Goal: Check status

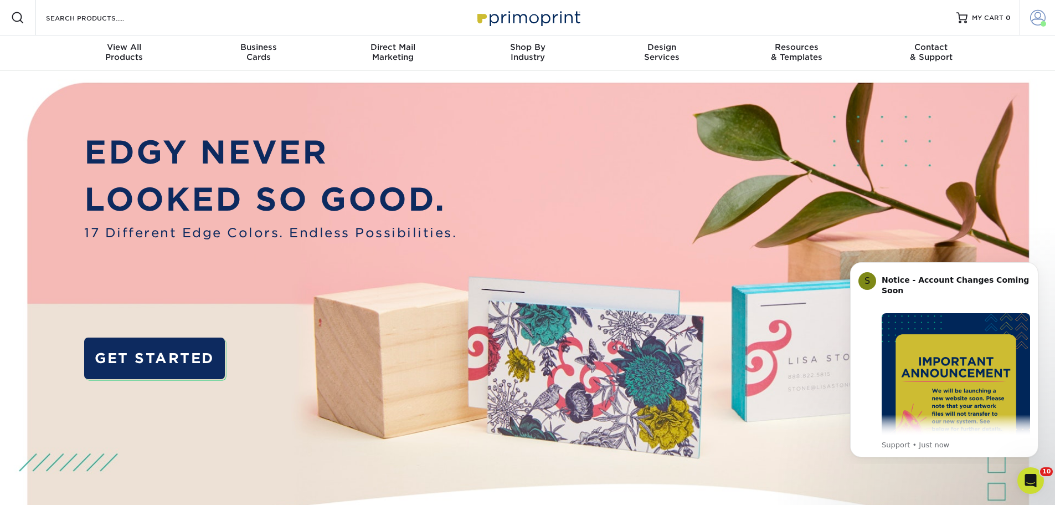
click at [1037, 17] on span at bounding box center [1038, 18] width 16 height 16
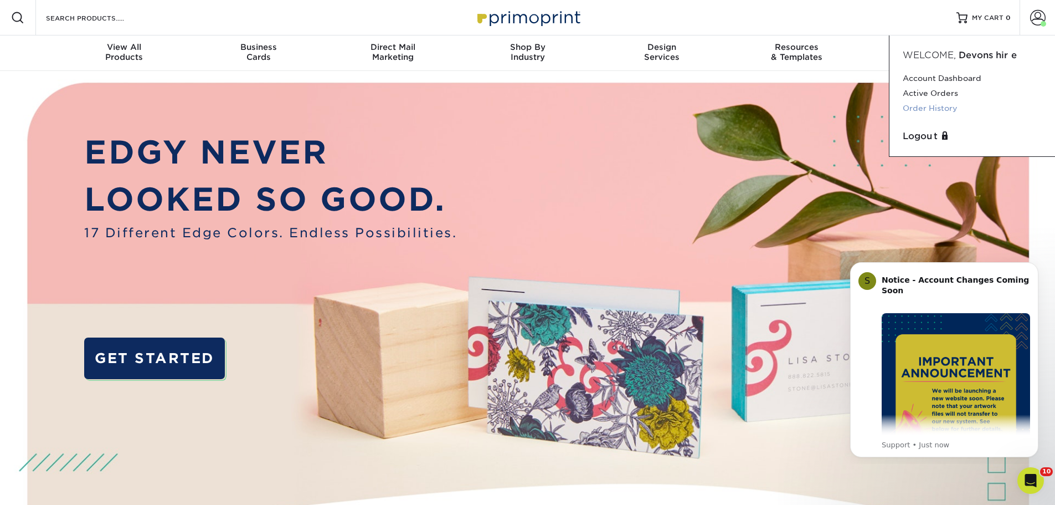
click at [916, 107] on link "Order History" at bounding box center [972, 108] width 139 height 15
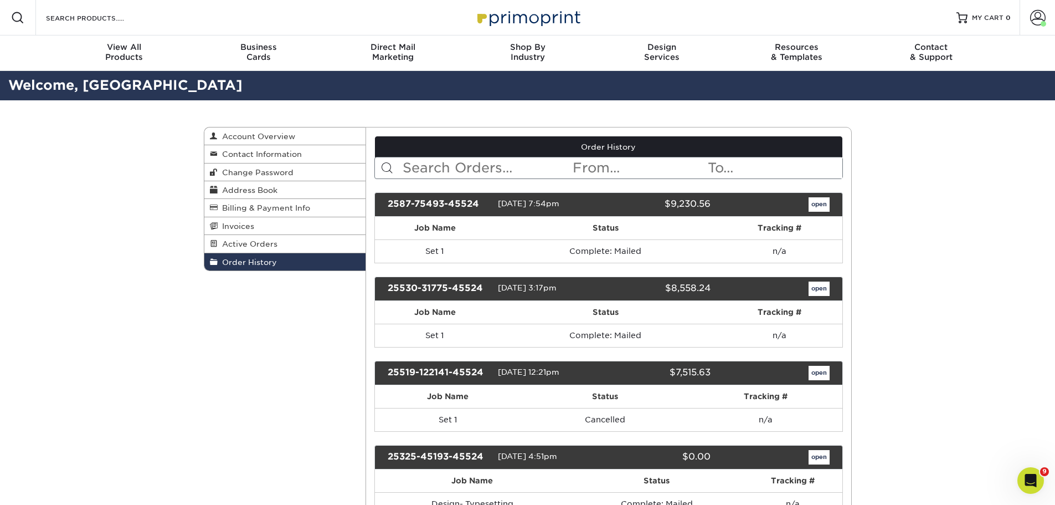
click at [446, 209] on div "2587-75493-45524" at bounding box center [438, 204] width 119 height 14
click at [805, 203] on div "open" at bounding box center [778, 204] width 119 height 14
click at [810, 202] on link "open" at bounding box center [819, 204] width 21 height 14
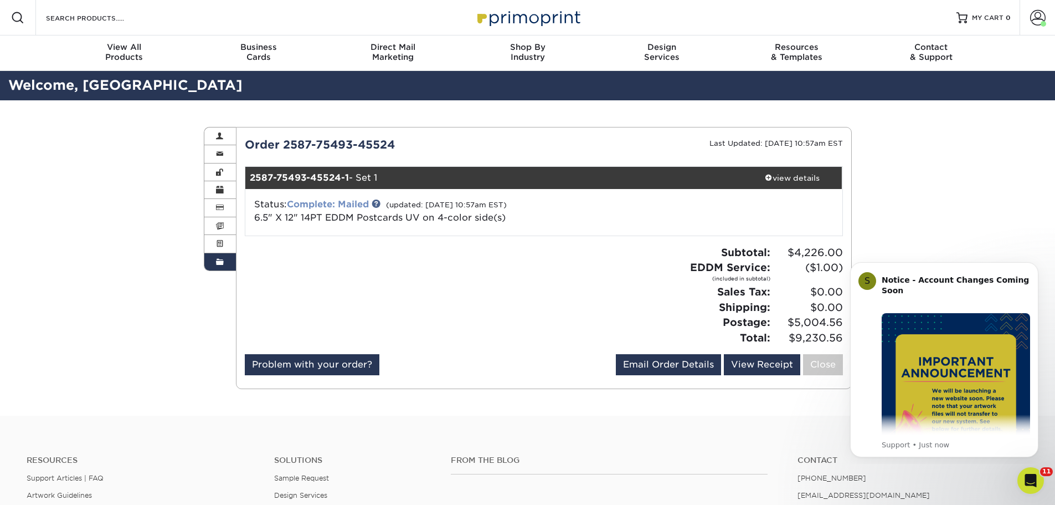
click at [361, 202] on link "Complete: Mailed" at bounding box center [328, 204] width 82 height 11
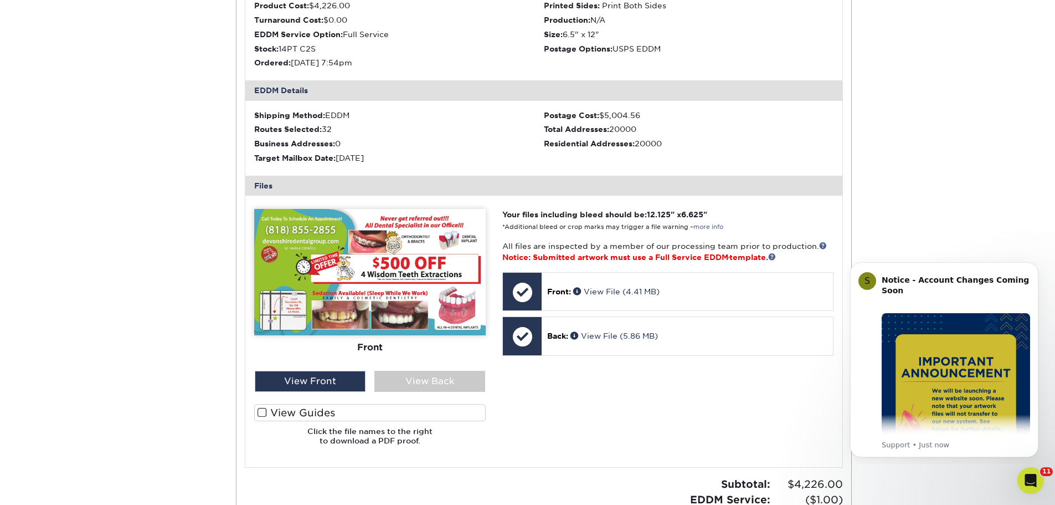
scroll to position [388, 0]
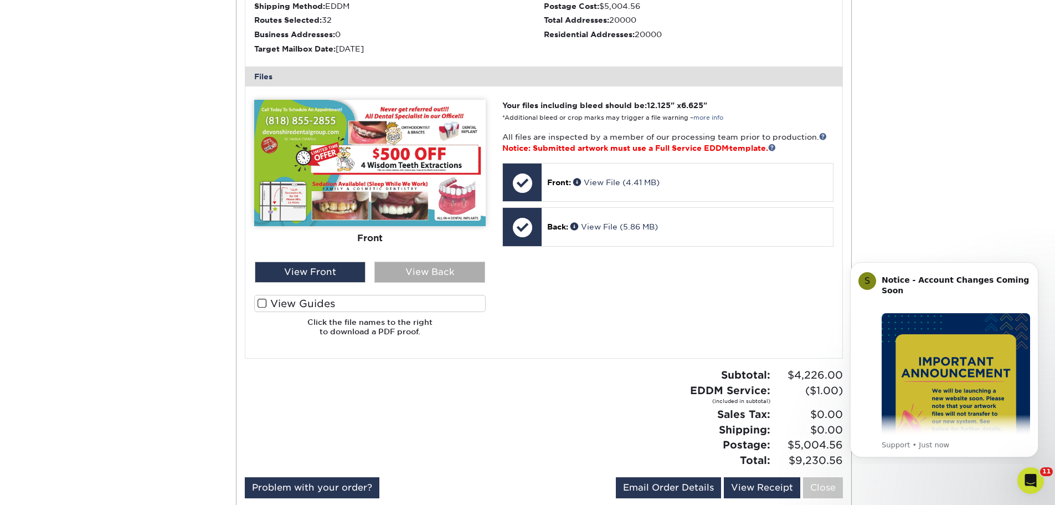
click at [427, 269] on div "View Back" at bounding box center [429, 271] width 111 height 21
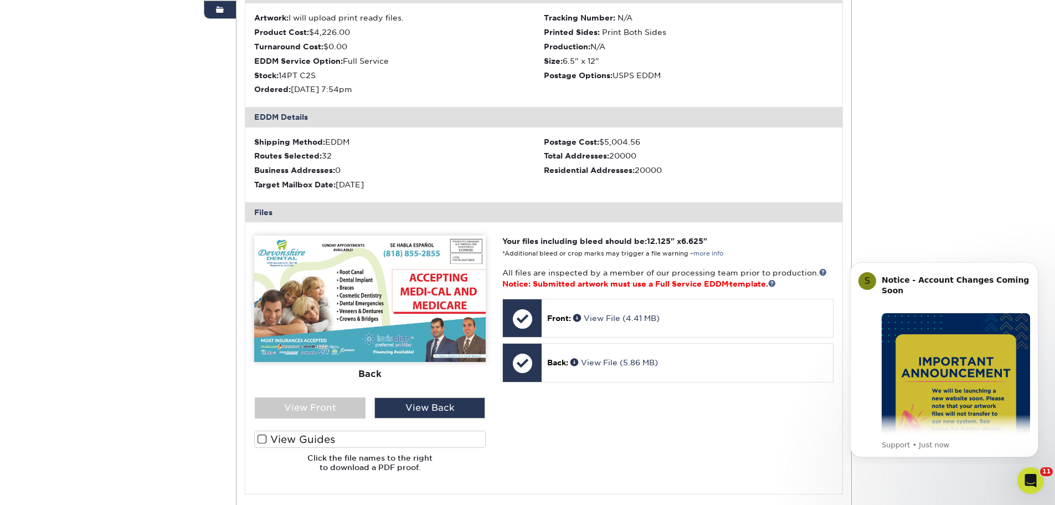
scroll to position [111, 0]
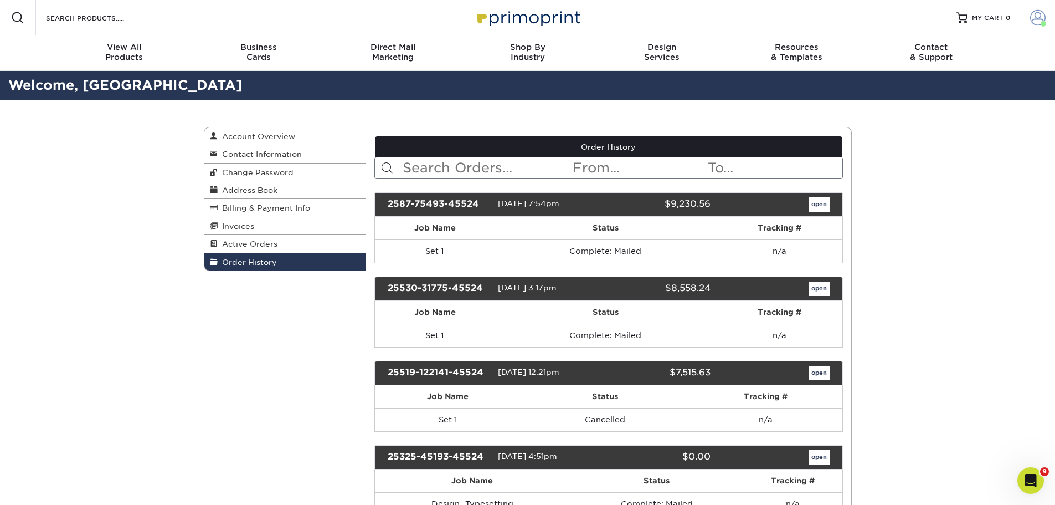
click at [1042, 19] on span at bounding box center [1038, 18] width 16 height 16
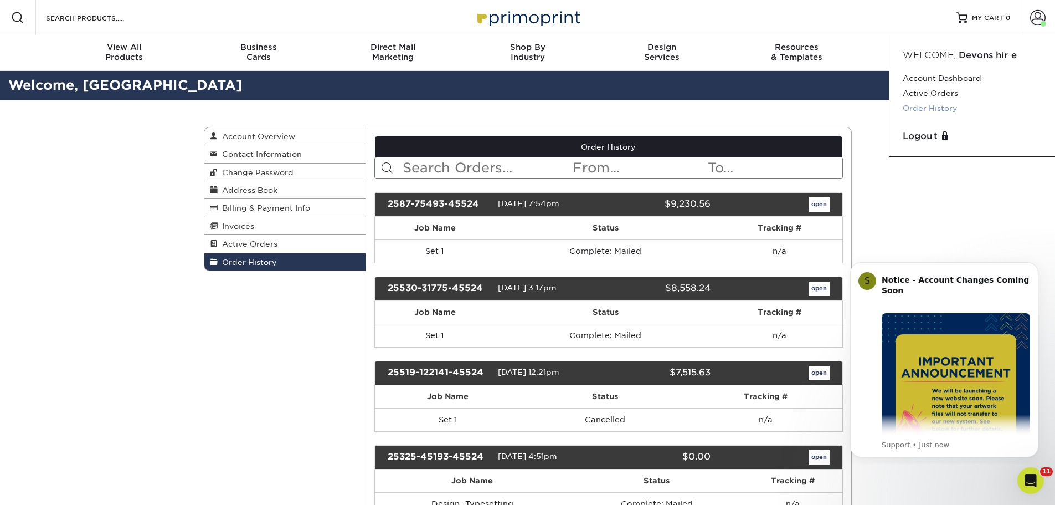
click at [923, 108] on link "Order History" at bounding box center [972, 108] width 139 height 15
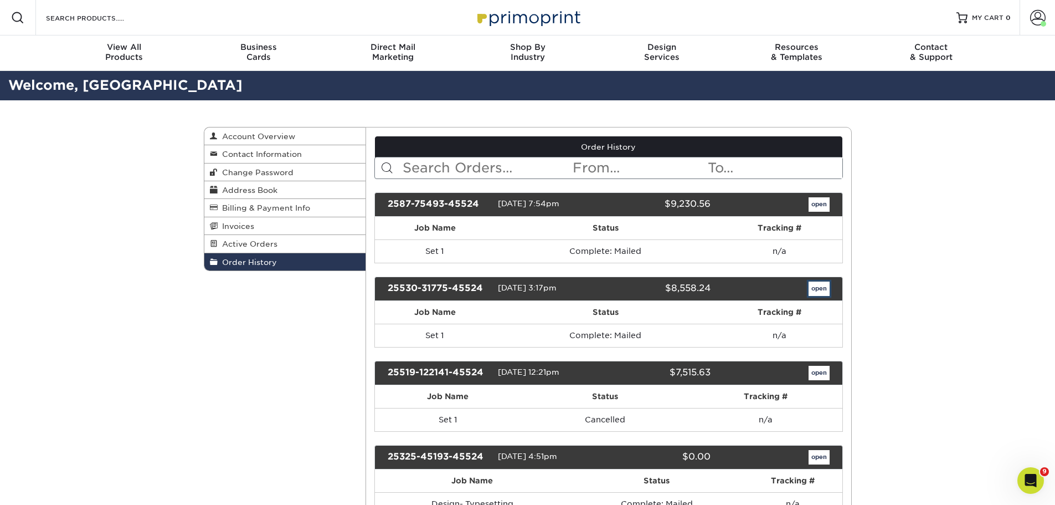
click at [826, 291] on link "open" at bounding box center [819, 288] width 21 height 14
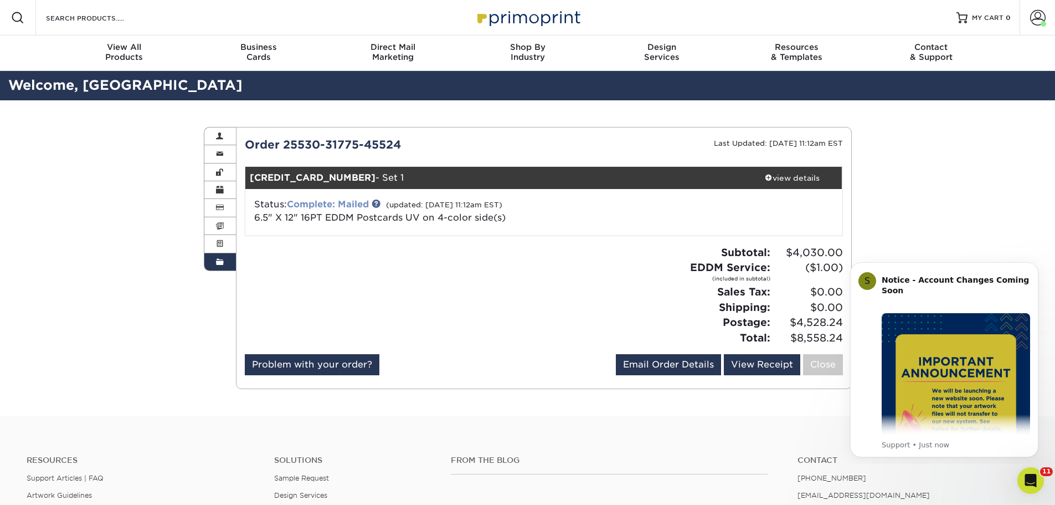
click at [329, 202] on link "Complete: Mailed" at bounding box center [328, 204] width 82 height 11
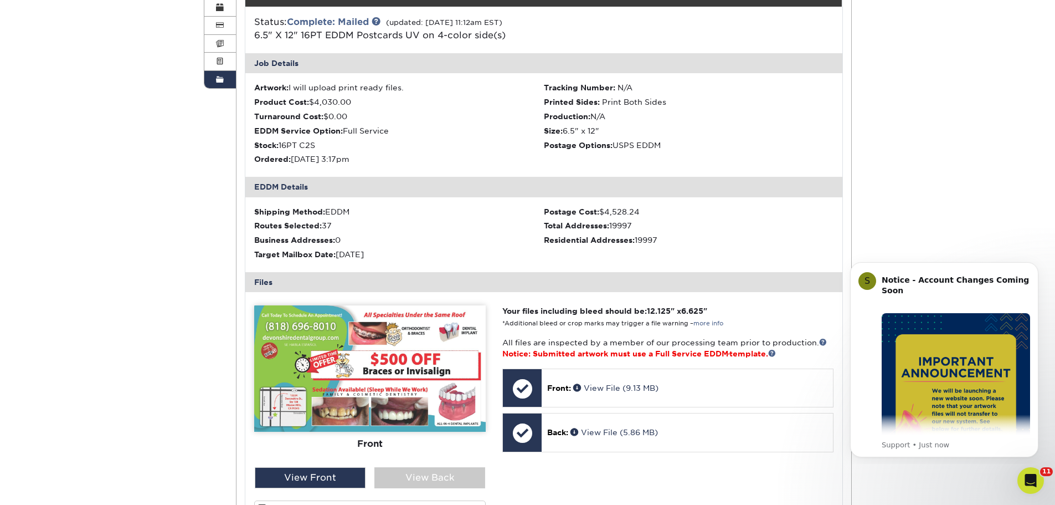
scroll to position [55, 0]
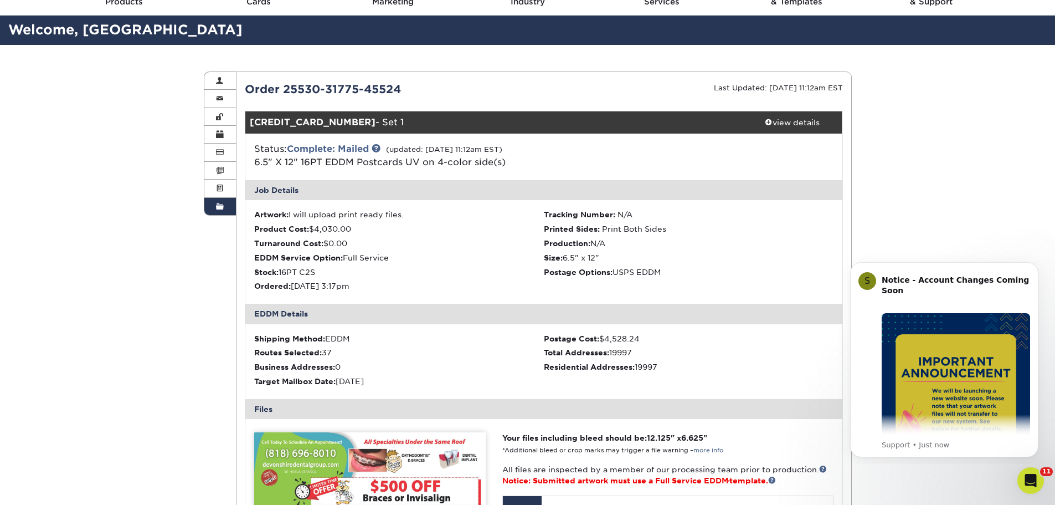
click at [220, 203] on span at bounding box center [220, 206] width 8 height 9
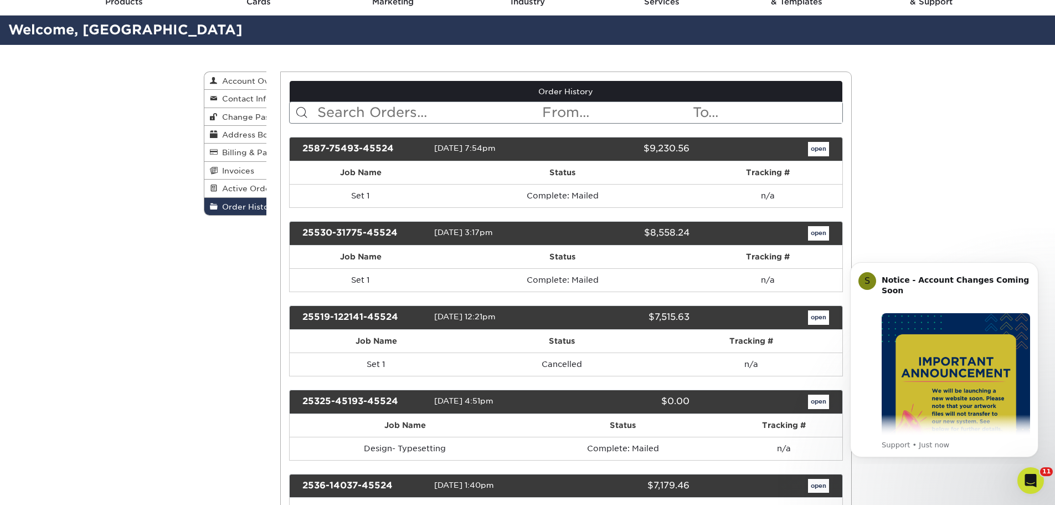
scroll to position [0, 0]
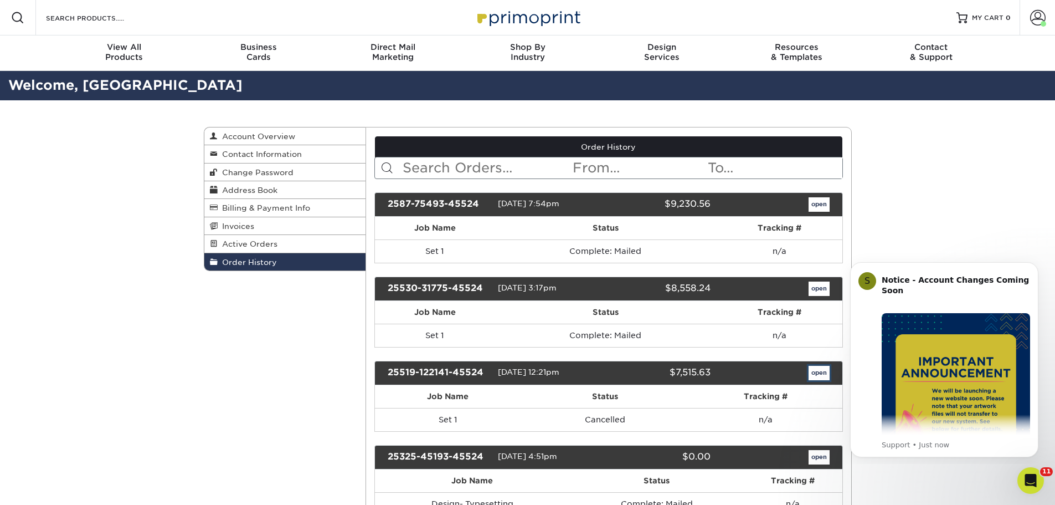
click at [821, 374] on link "open" at bounding box center [819, 373] width 21 height 14
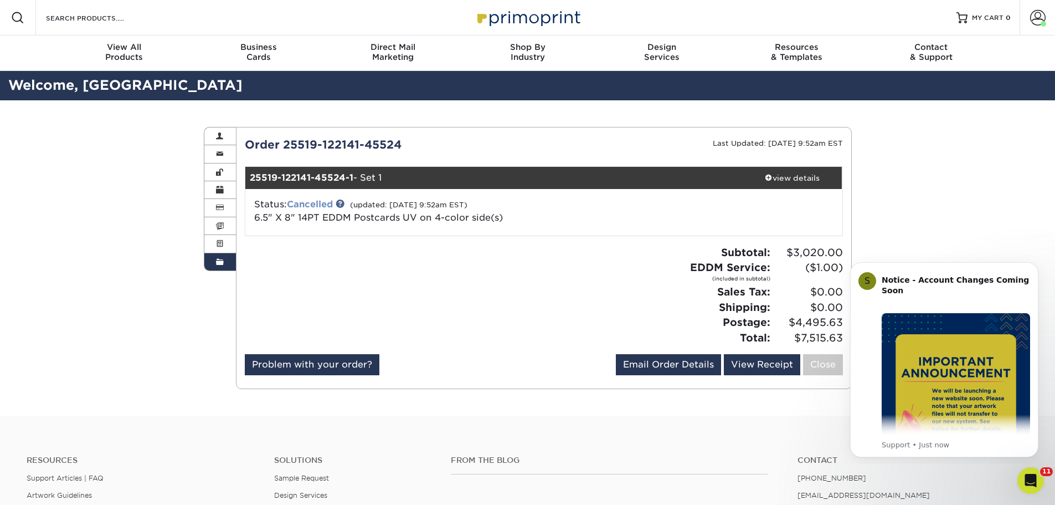
click at [330, 201] on link "Cancelled" at bounding box center [310, 204] width 46 height 11
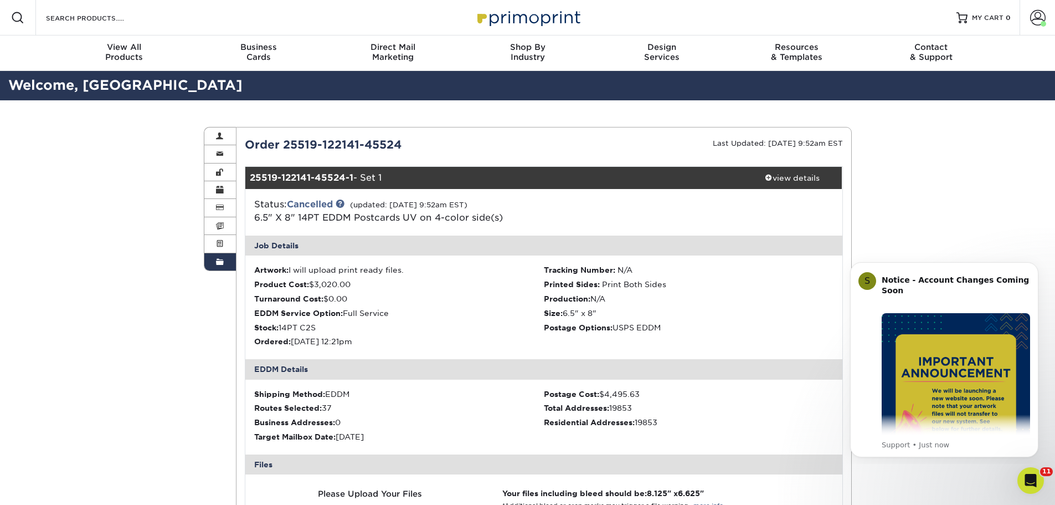
click at [221, 256] on link "Order History" at bounding box center [220, 261] width 32 height 17
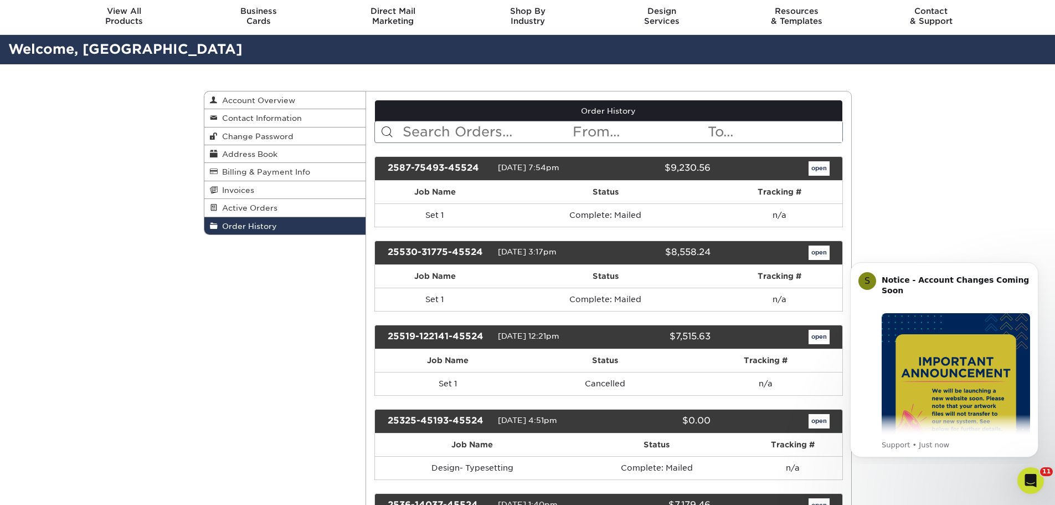
scroll to position [55, 0]
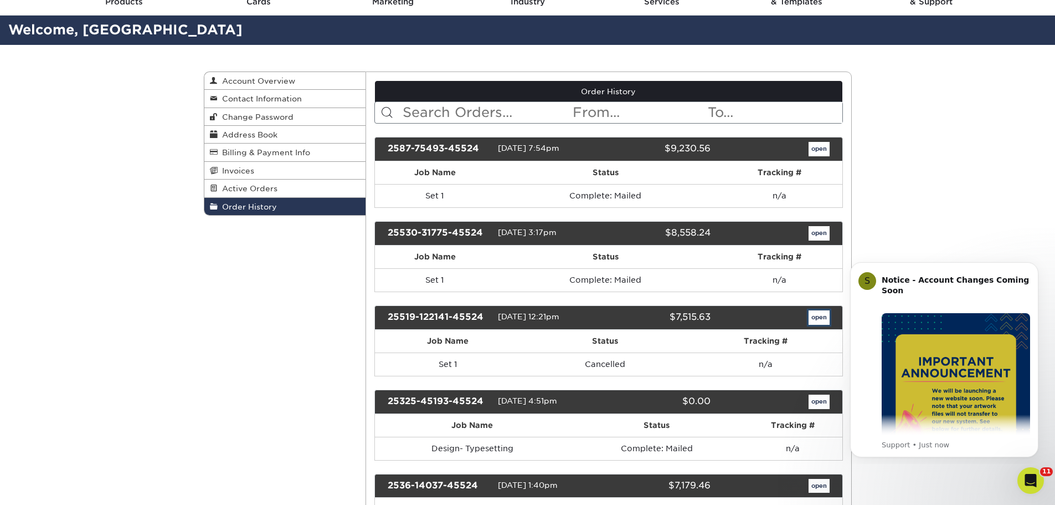
click at [822, 317] on link "open" at bounding box center [819, 317] width 21 height 14
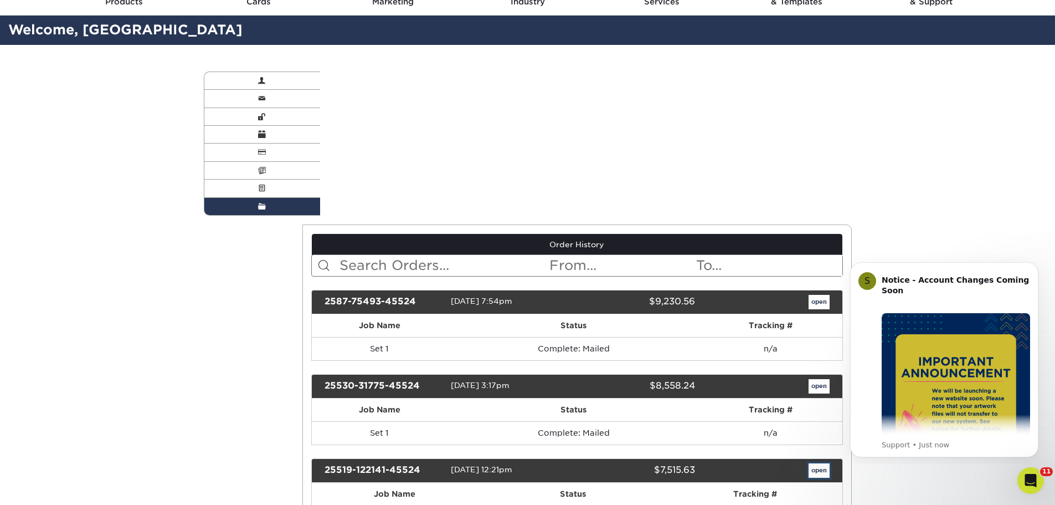
scroll to position [0, 0]
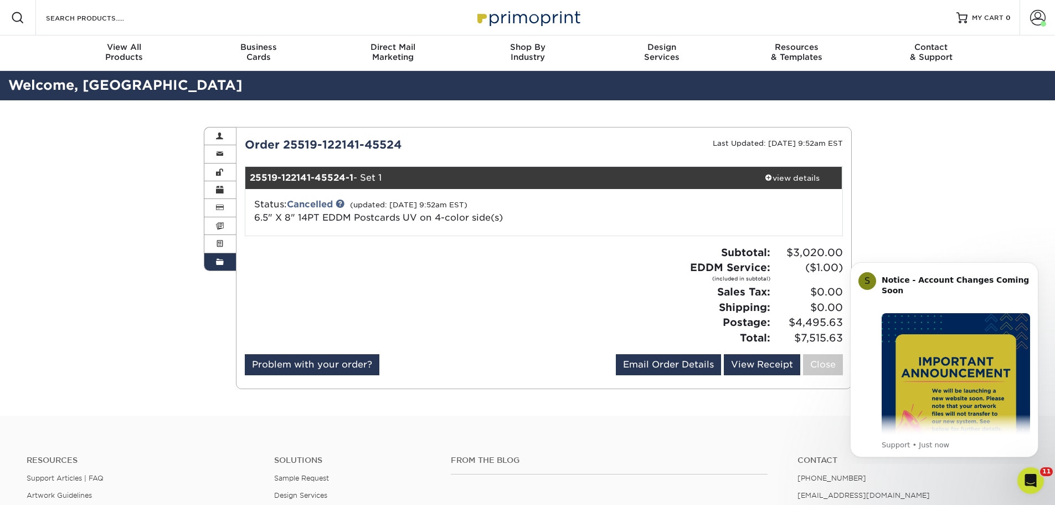
click at [226, 264] on link "Order History" at bounding box center [220, 261] width 32 height 17
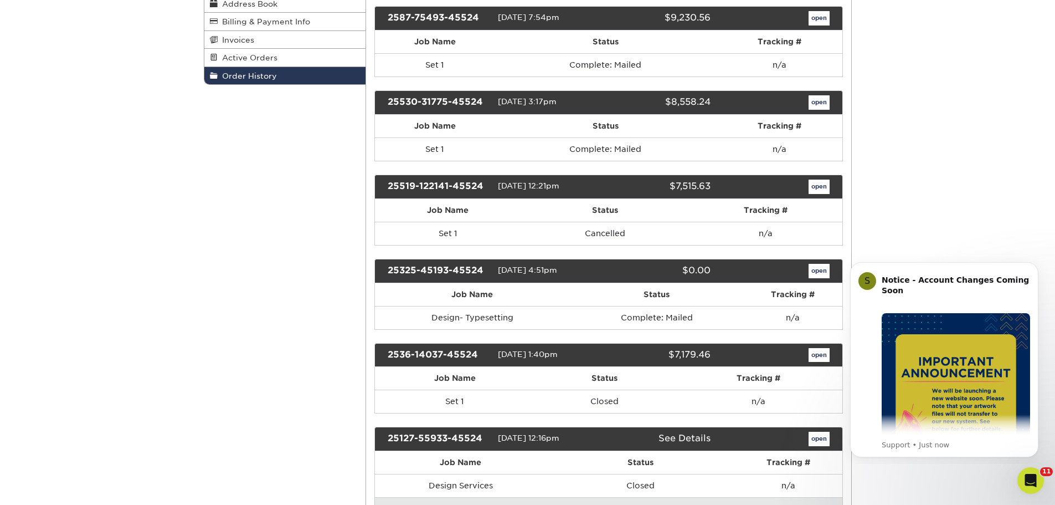
scroll to position [222, 0]
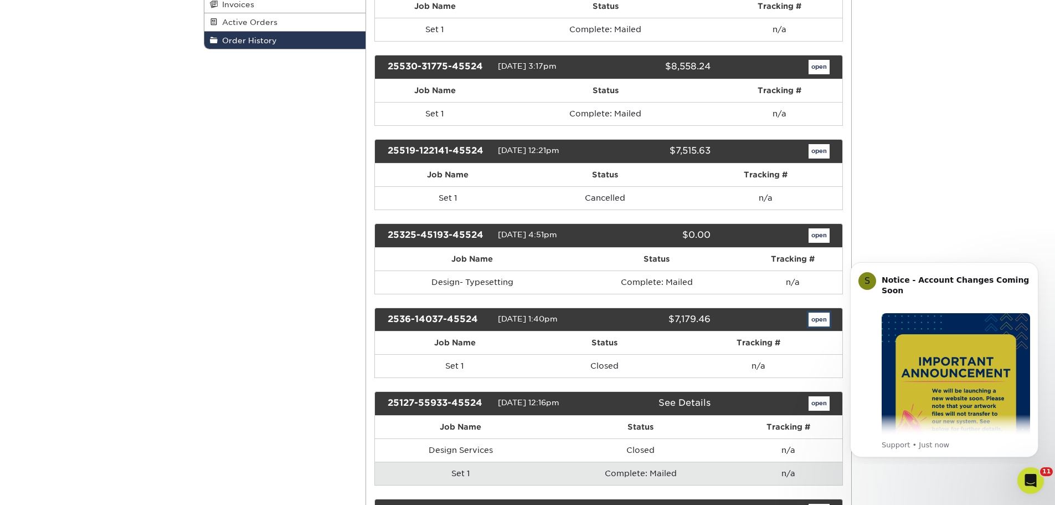
click at [819, 317] on link "open" at bounding box center [819, 319] width 21 height 14
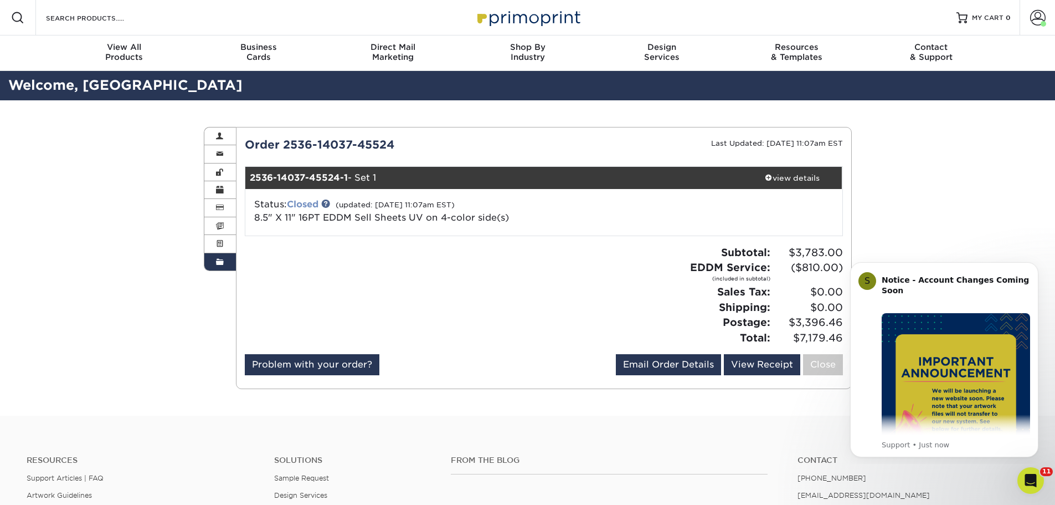
click at [310, 204] on link "Closed" at bounding box center [303, 204] width 32 height 11
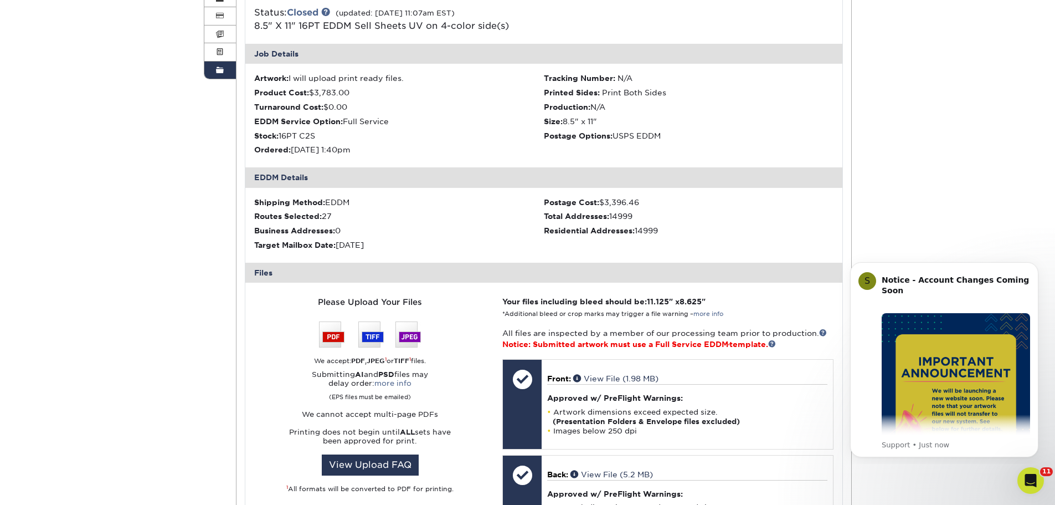
scroll to position [277, 0]
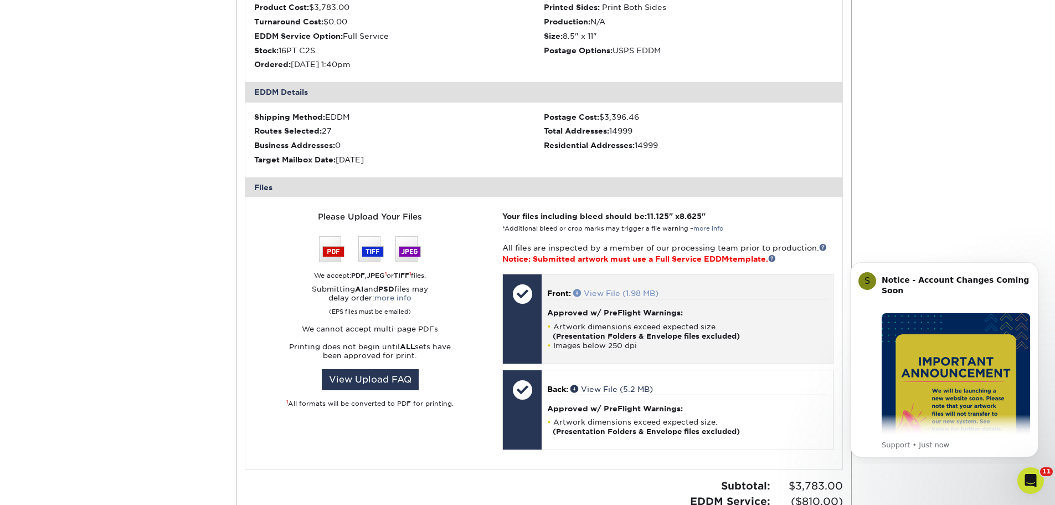
click at [606, 291] on link "View File (1.98 MB)" at bounding box center [615, 293] width 85 height 9
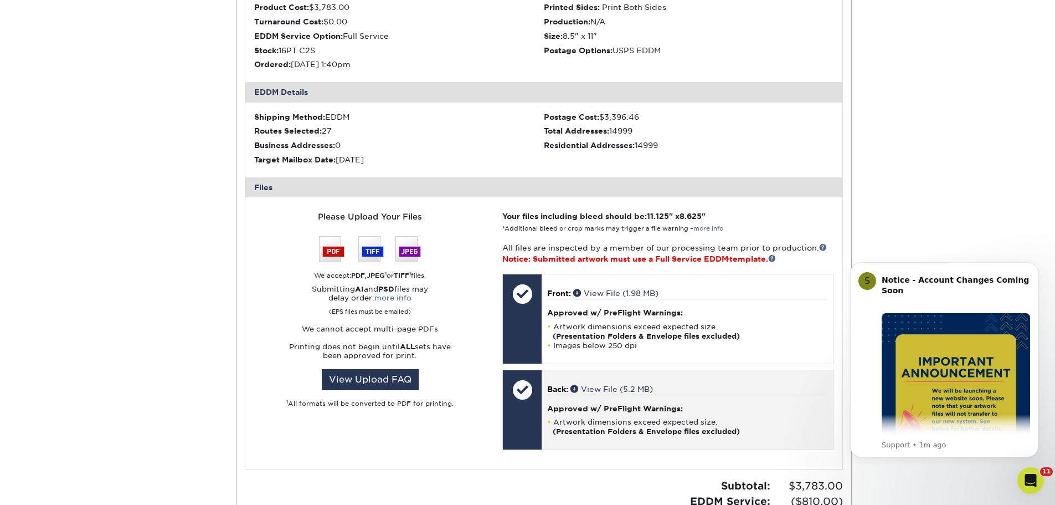
click at [584, 394] on p "Back: View File (5.2 MB)" at bounding box center [687, 388] width 280 height 11
click at [616, 386] on link "View File (5.2 MB)" at bounding box center [611, 388] width 83 height 9
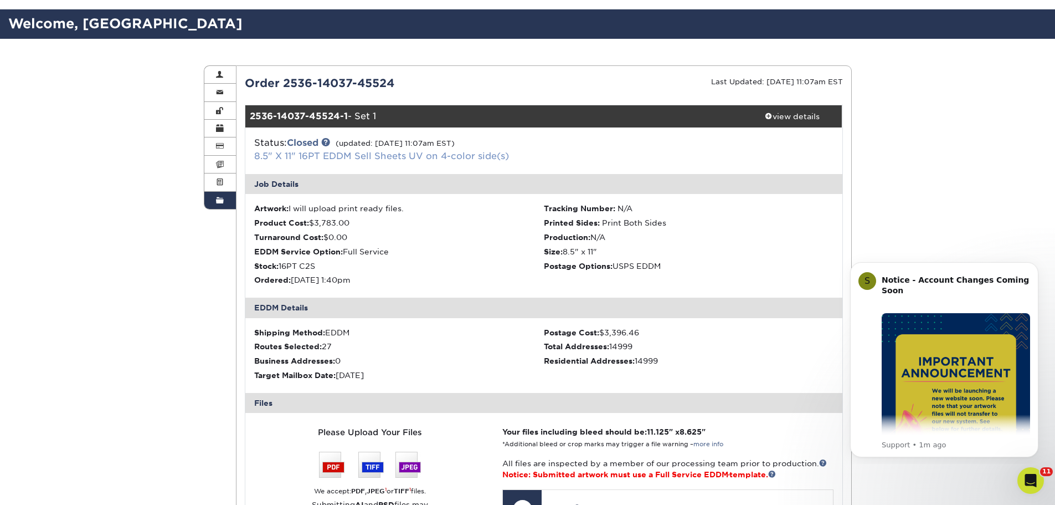
scroll to position [0, 0]
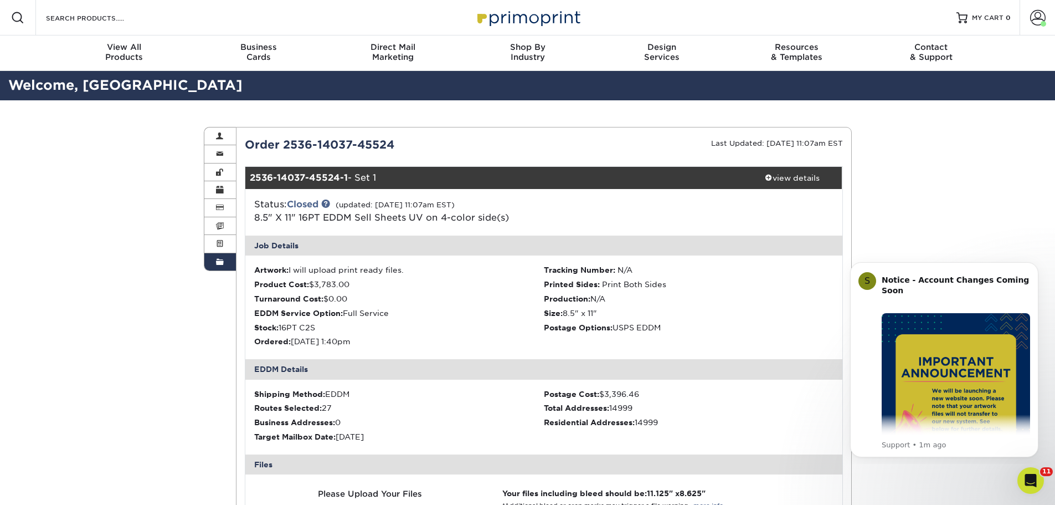
click at [219, 263] on span at bounding box center [220, 262] width 8 height 9
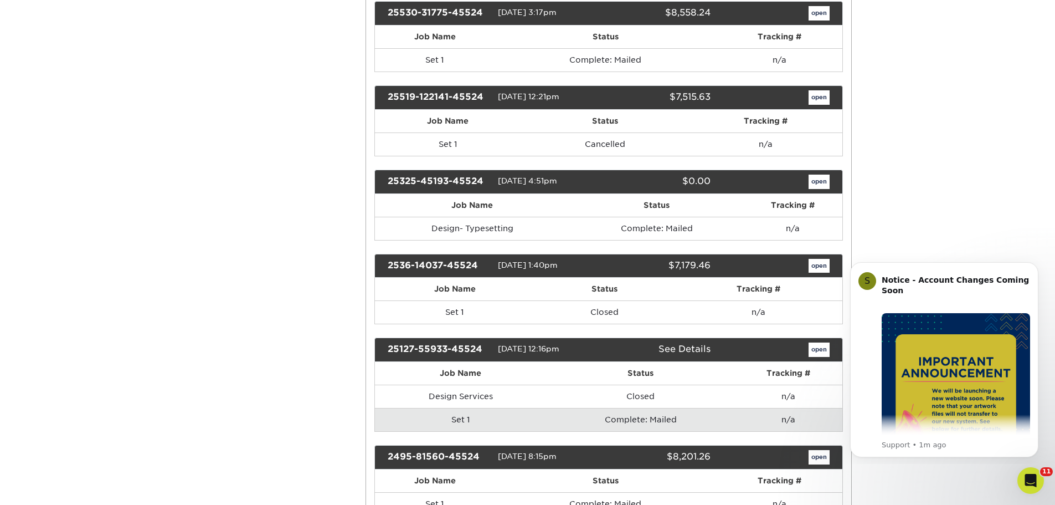
scroll to position [332, 0]
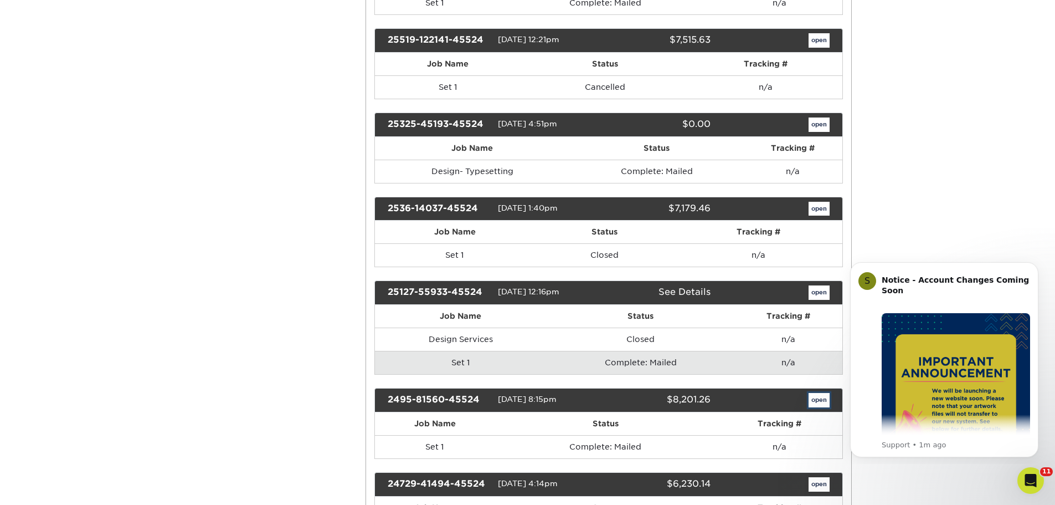
click at [823, 394] on link "open" at bounding box center [819, 400] width 21 height 14
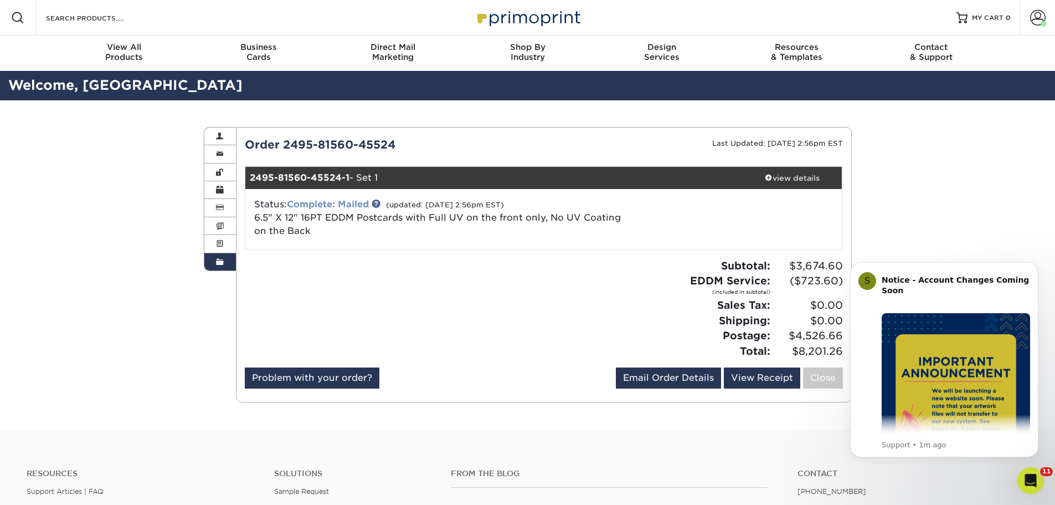
click at [321, 204] on link "Complete: Mailed" at bounding box center [328, 204] width 82 height 11
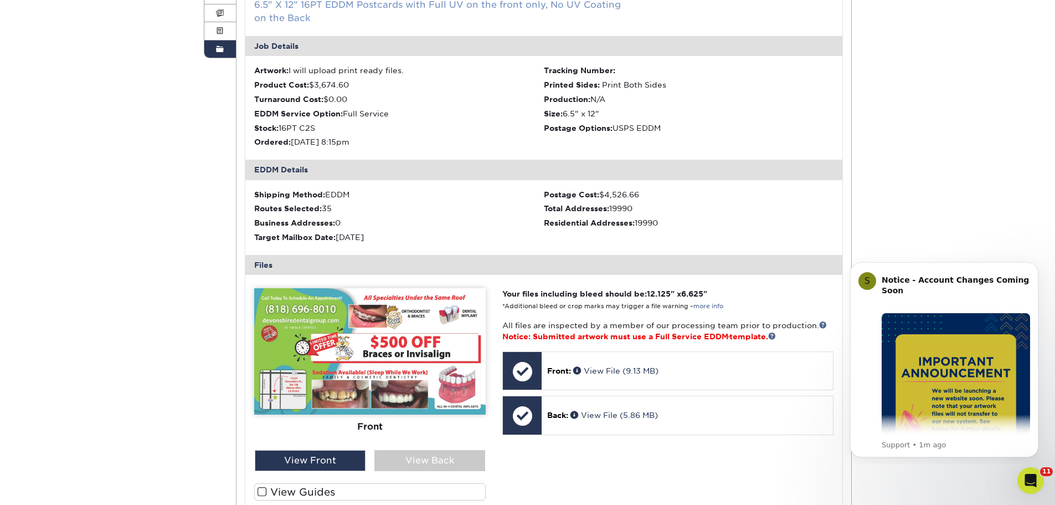
scroll to position [55, 0]
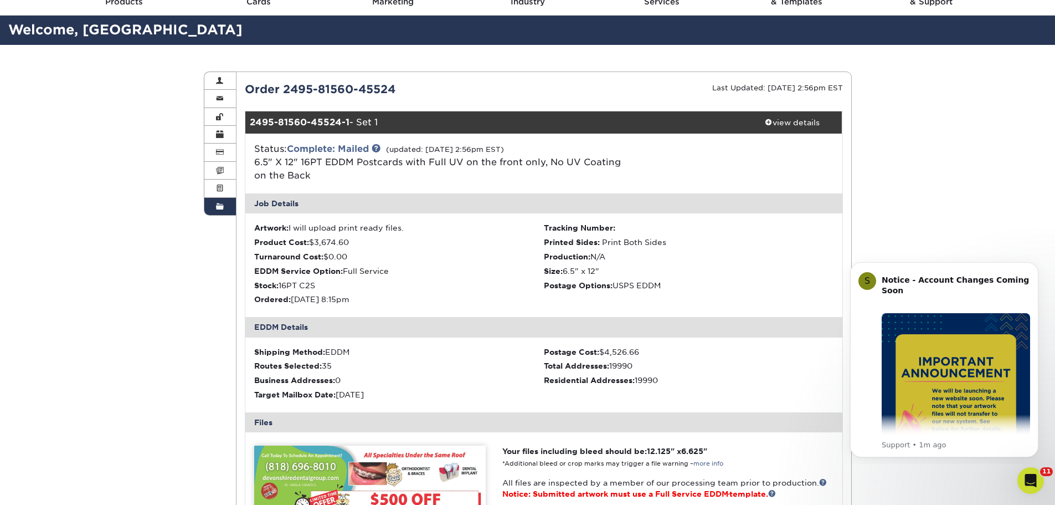
click at [223, 208] on span at bounding box center [220, 206] width 8 height 9
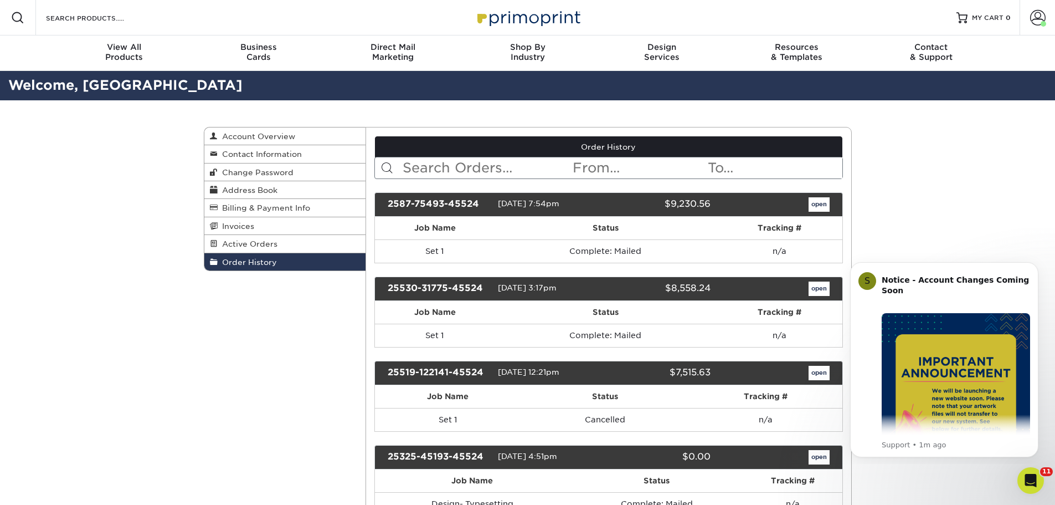
scroll to position [443, 0]
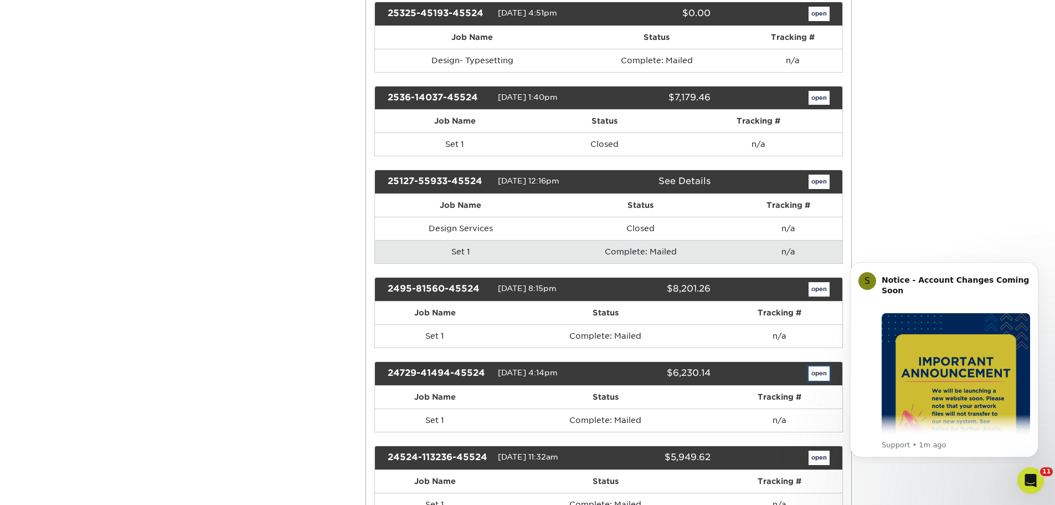
click at [815, 372] on link "open" at bounding box center [819, 373] width 21 height 14
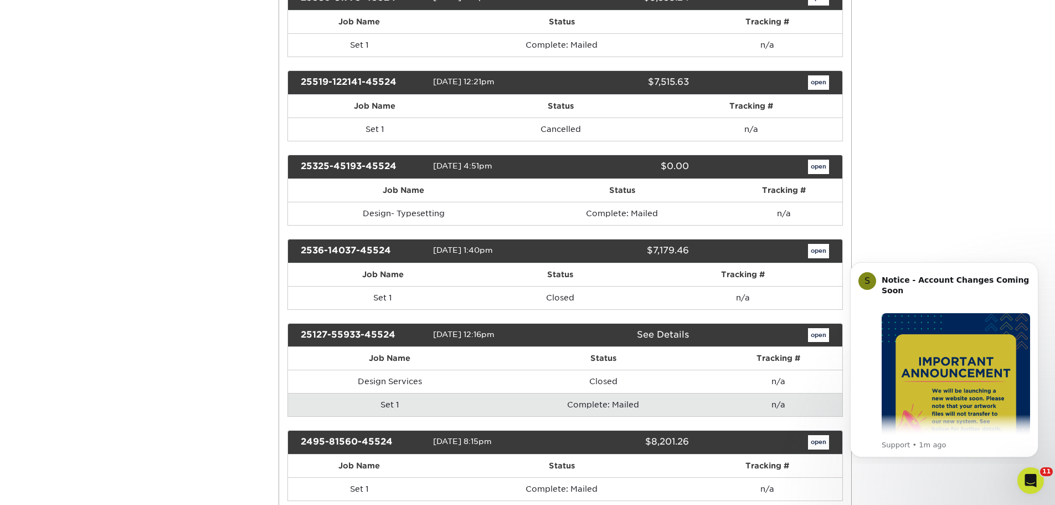
scroll to position [0, 0]
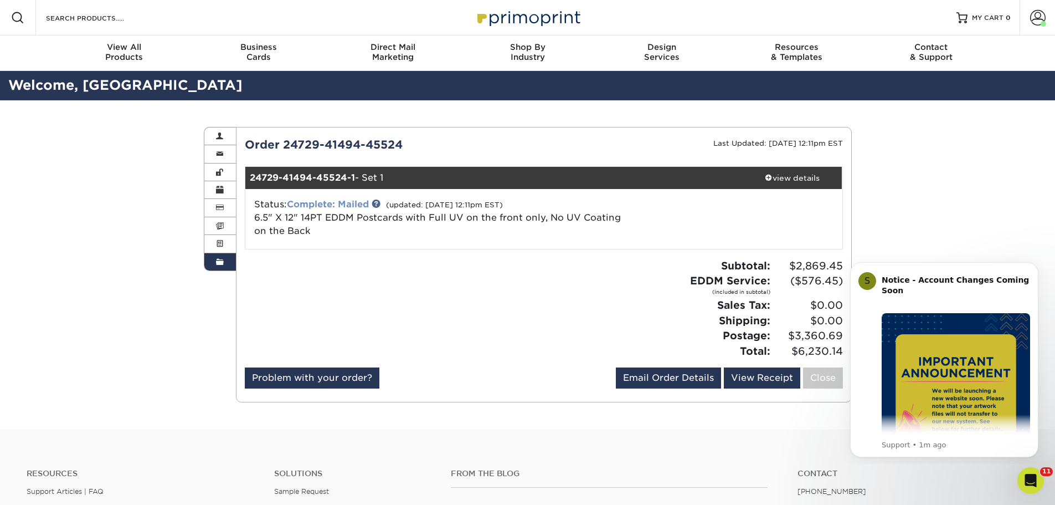
click at [346, 208] on link "Complete: Mailed" at bounding box center [328, 204] width 82 height 11
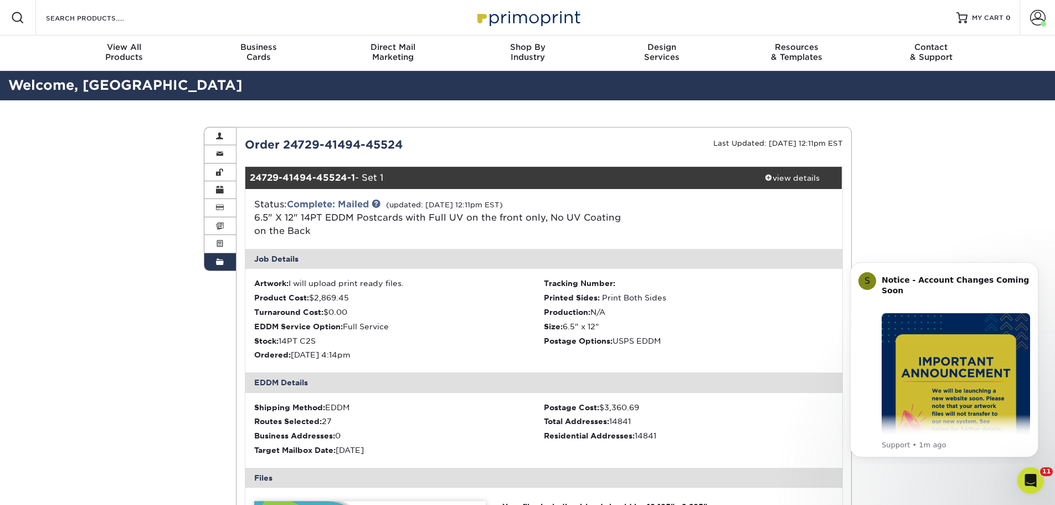
click at [220, 264] on span at bounding box center [220, 262] width 8 height 9
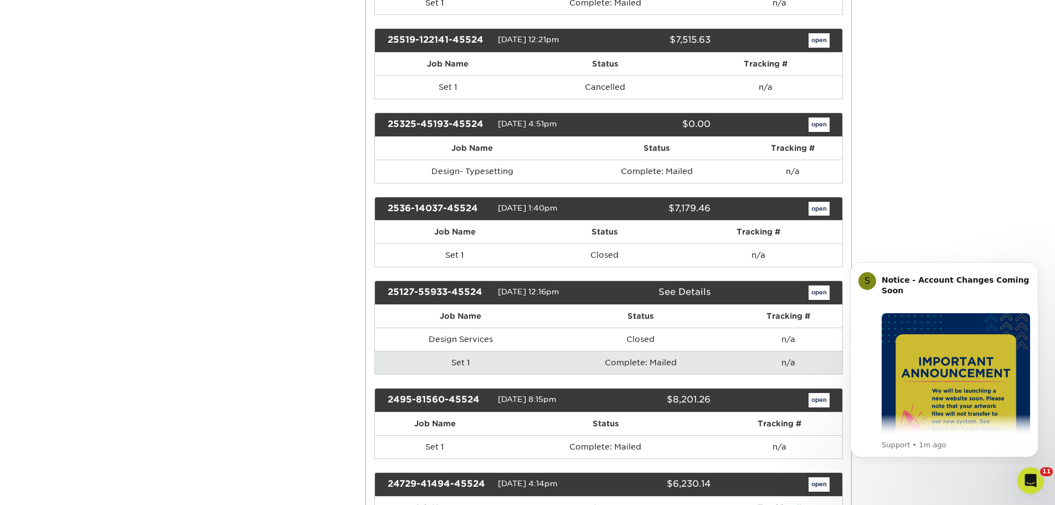
scroll to position [609, 0]
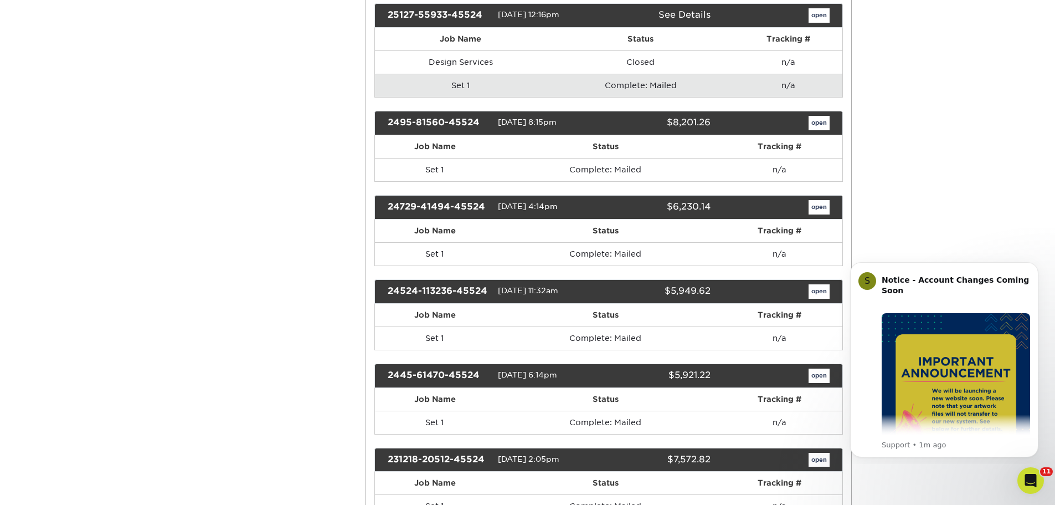
click at [814, 299] on div "24524-113236-45524 05/24/2024 11:32am $5,949.62 open" at bounding box center [608, 291] width 469 height 24
click at [815, 292] on link "open" at bounding box center [819, 291] width 21 height 14
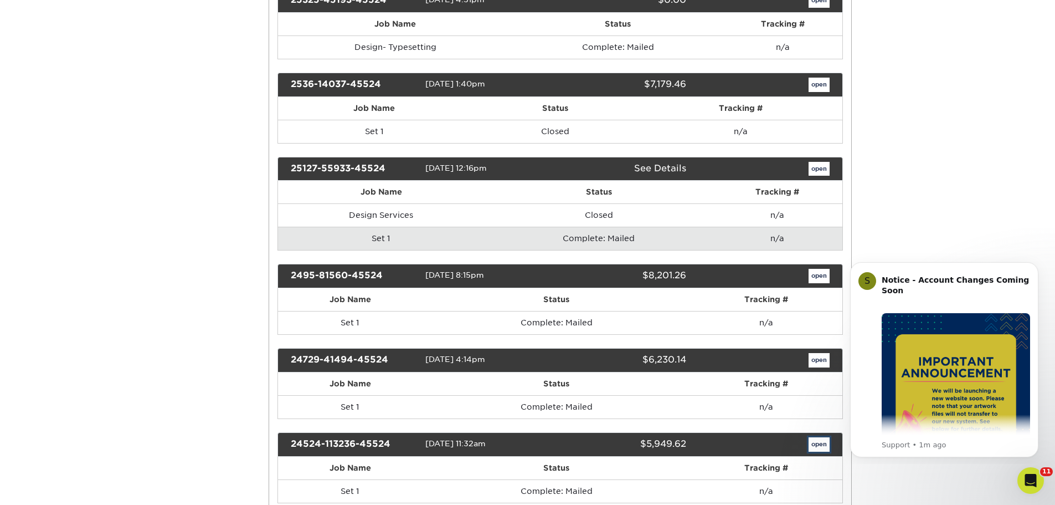
scroll to position [0, 0]
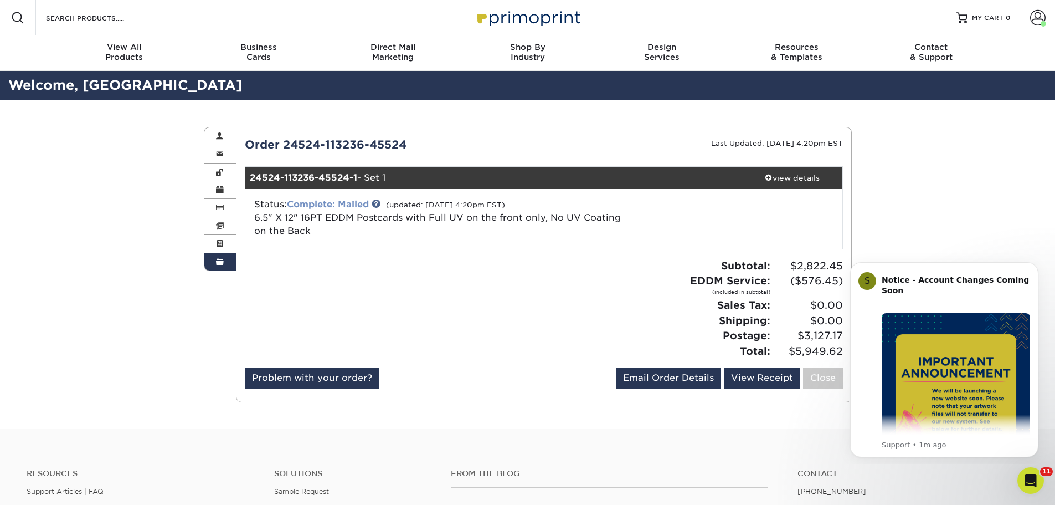
click at [331, 202] on link "Complete: Mailed" at bounding box center [328, 204] width 82 height 11
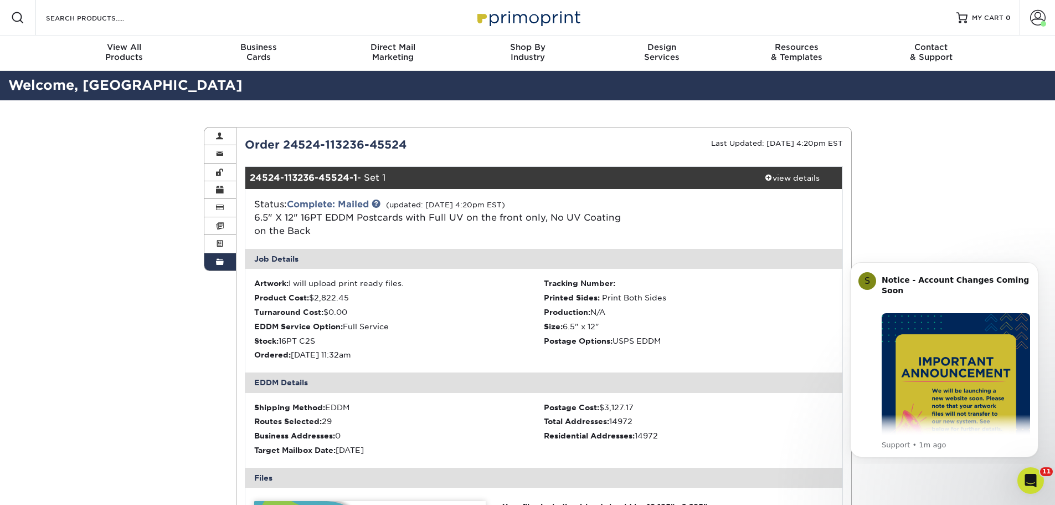
click at [223, 261] on span at bounding box center [220, 262] width 8 height 9
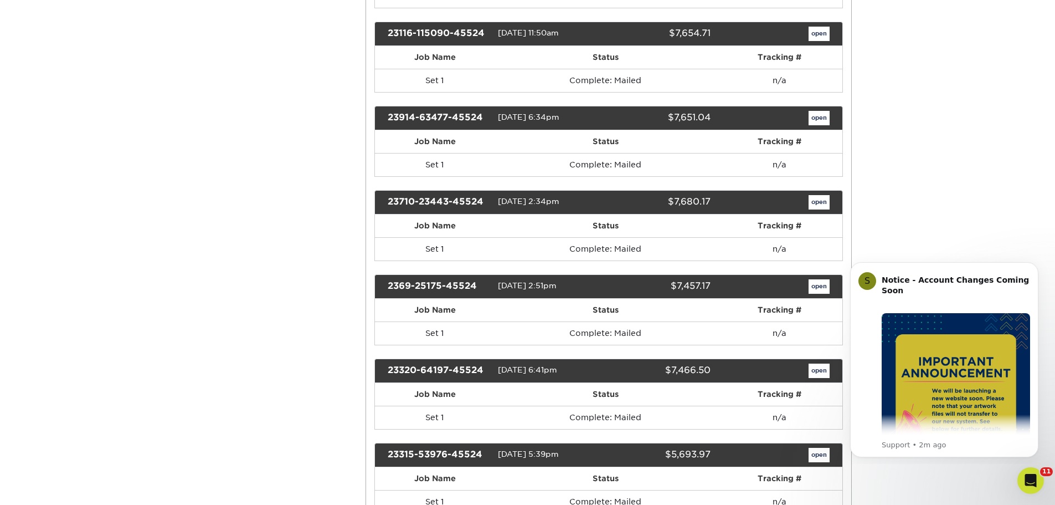
scroll to position [1329, 0]
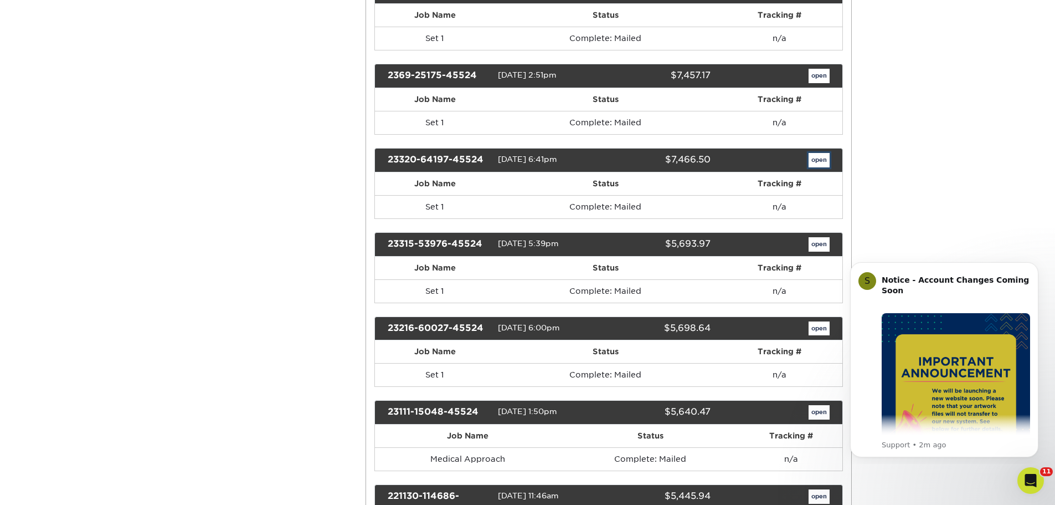
click at [823, 162] on link "open" at bounding box center [819, 160] width 21 height 14
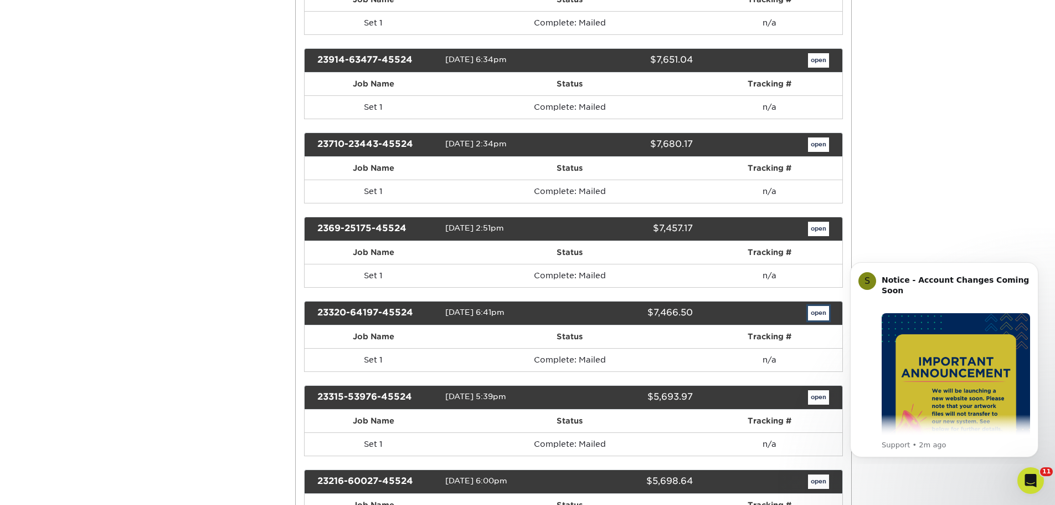
scroll to position [0, 0]
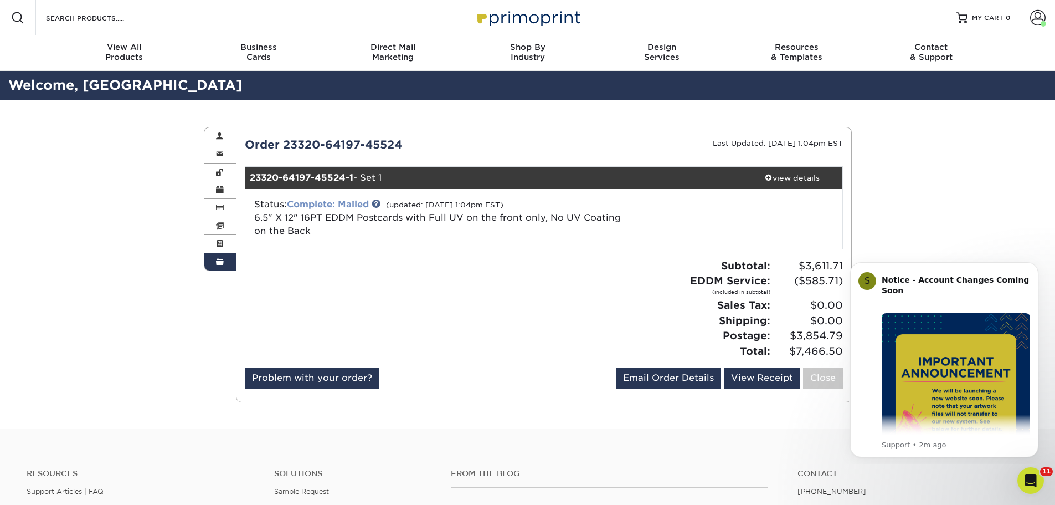
click at [340, 202] on link "Complete: Mailed" at bounding box center [328, 204] width 82 height 11
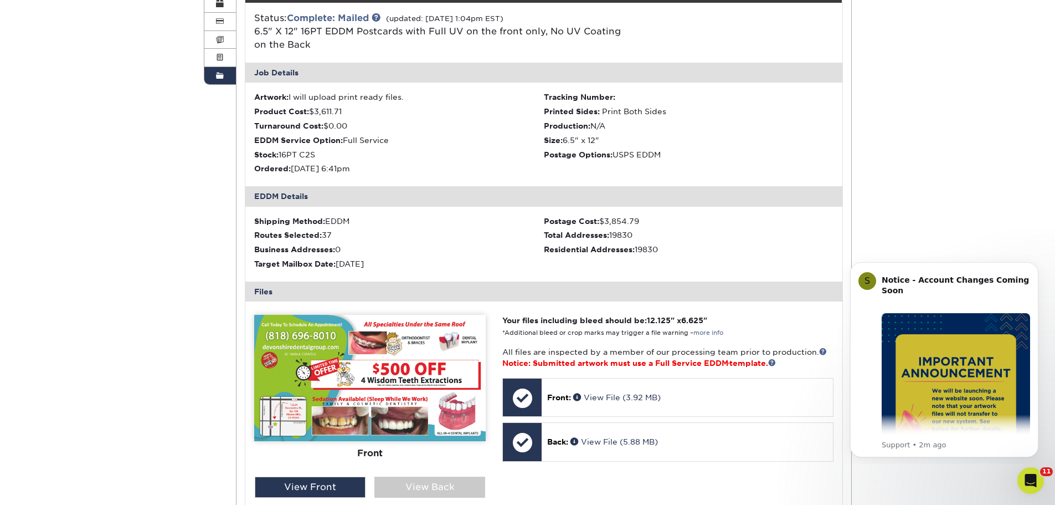
scroll to position [55, 0]
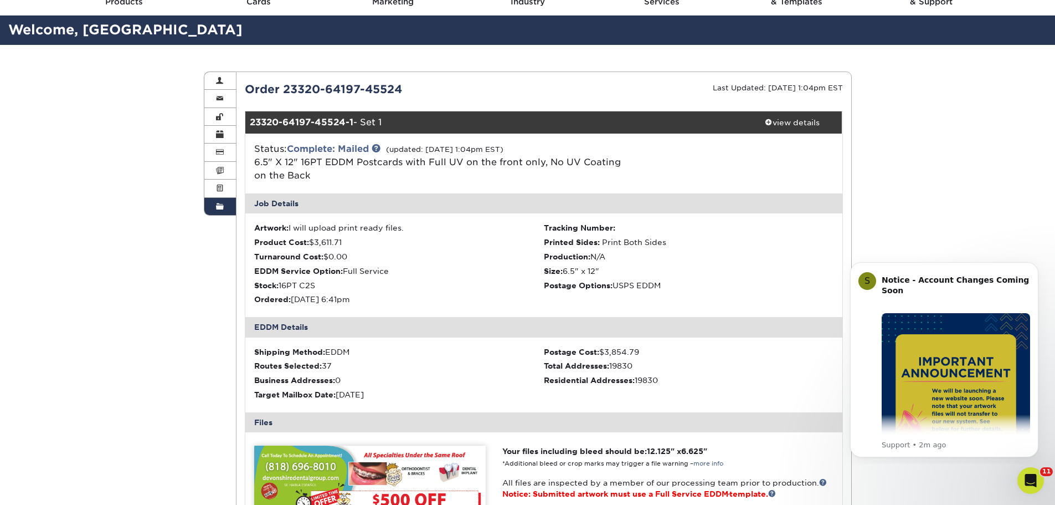
click at [218, 210] on span at bounding box center [220, 206] width 8 height 9
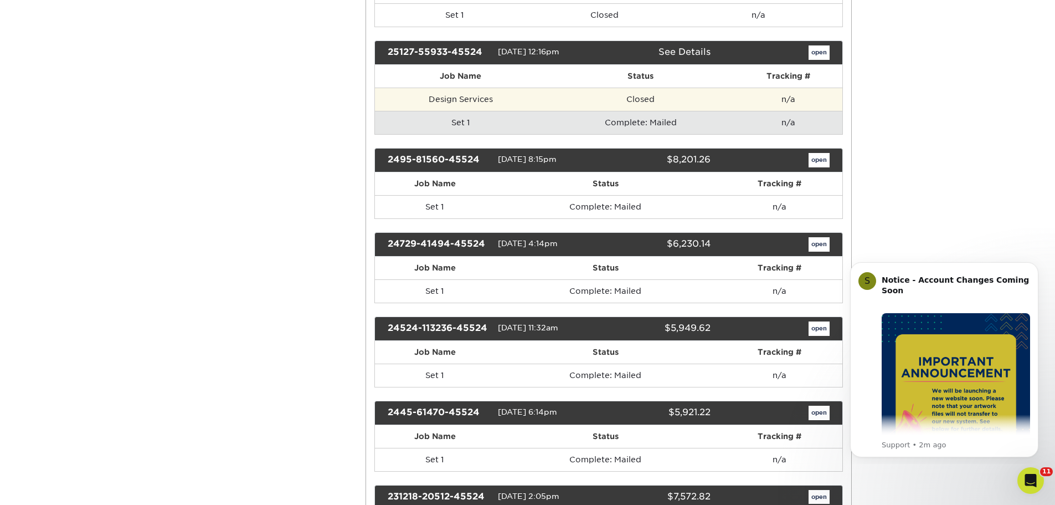
scroll to position [775, 0]
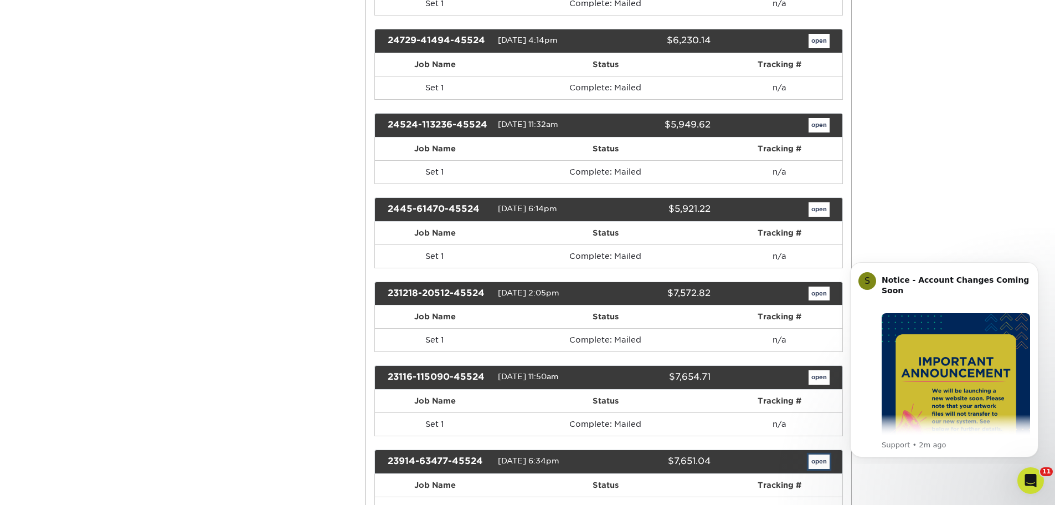
click at [819, 462] on link "open" at bounding box center [819, 461] width 21 height 14
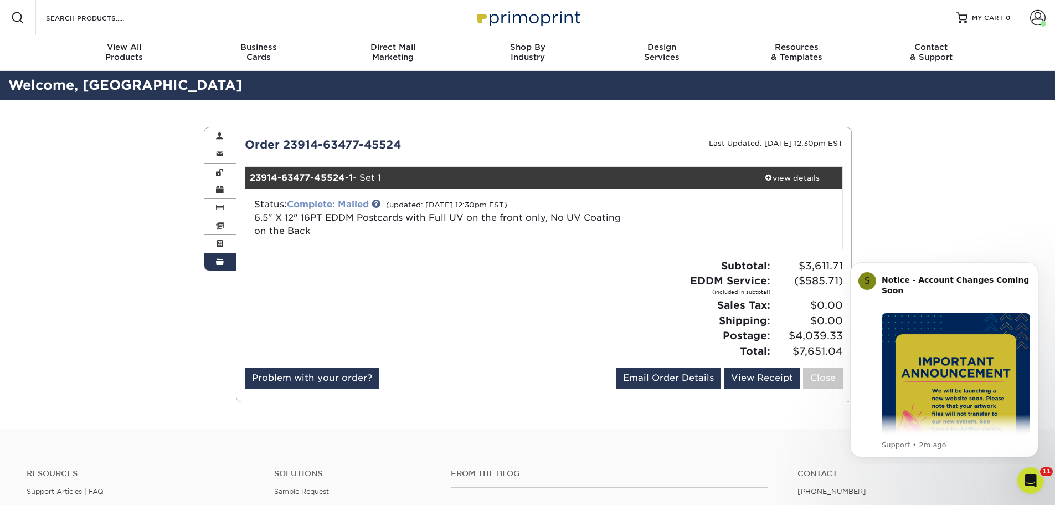
click at [336, 201] on link "Complete: Mailed" at bounding box center [328, 204] width 82 height 11
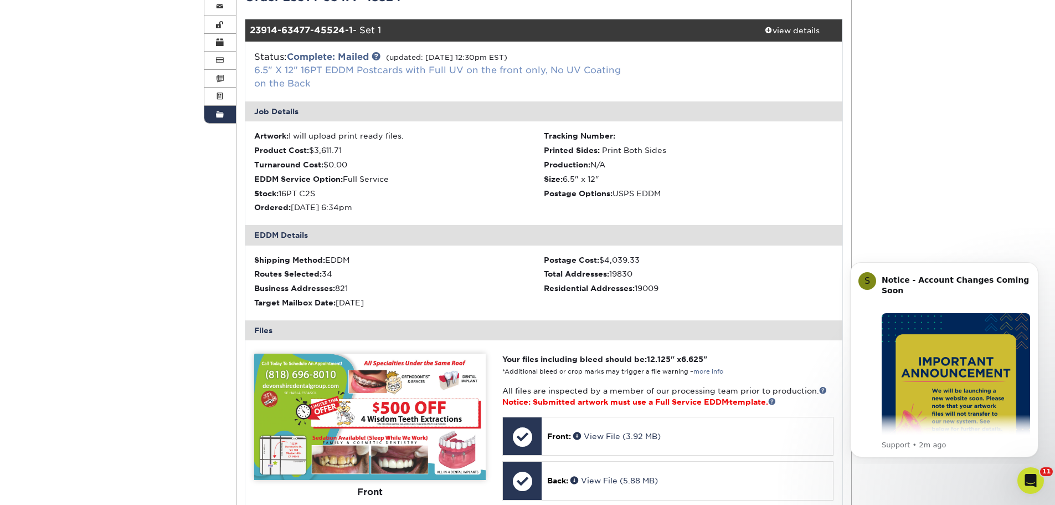
scroll to position [55, 0]
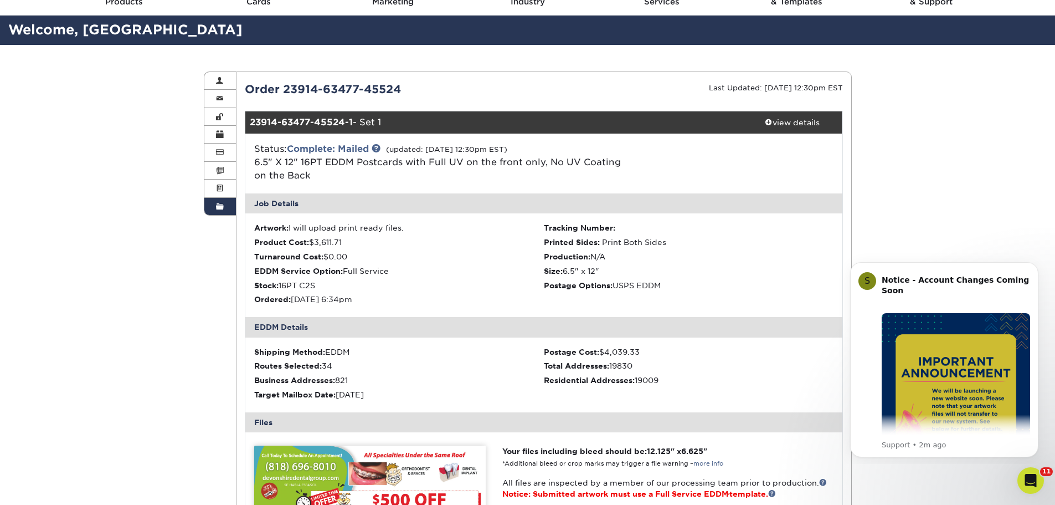
click at [227, 204] on link "Order History" at bounding box center [220, 206] width 32 height 17
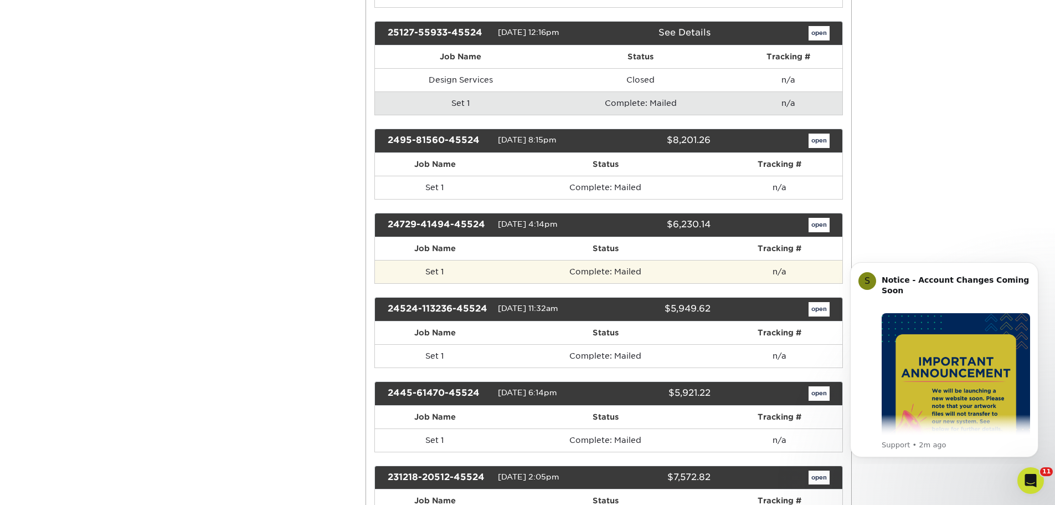
scroll to position [609, 0]
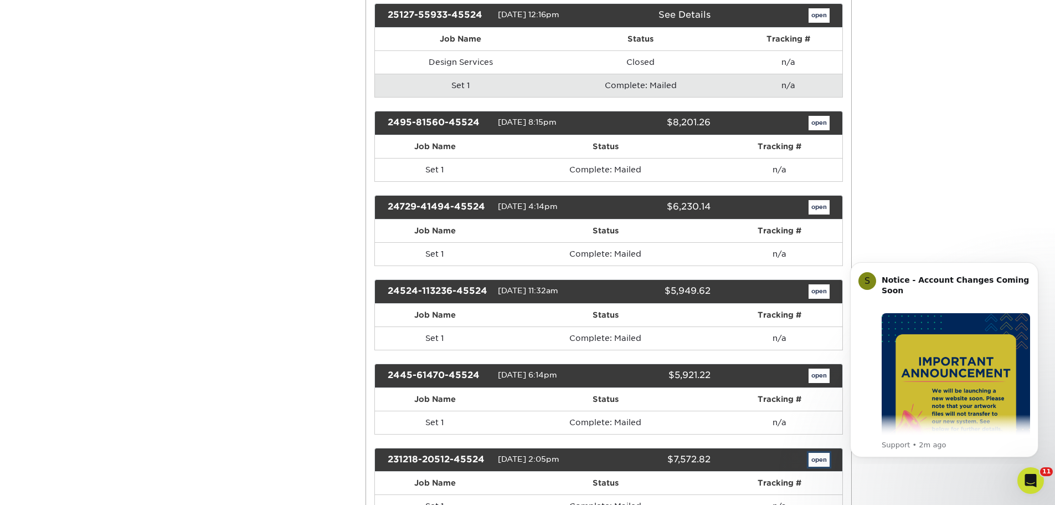
click at [816, 457] on link "open" at bounding box center [819, 459] width 21 height 14
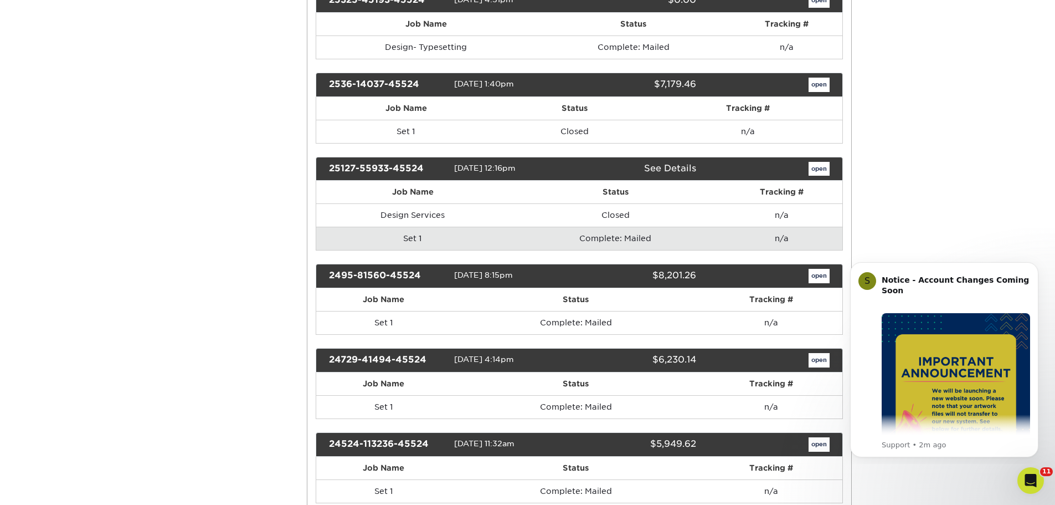
scroll to position [0, 0]
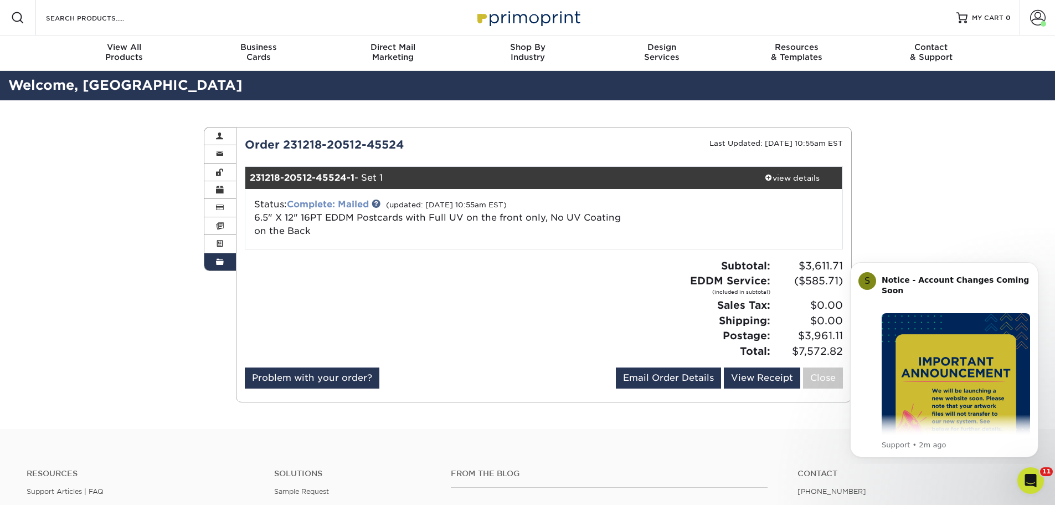
click at [358, 202] on link "Complete: Mailed" at bounding box center [328, 204] width 82 height 11
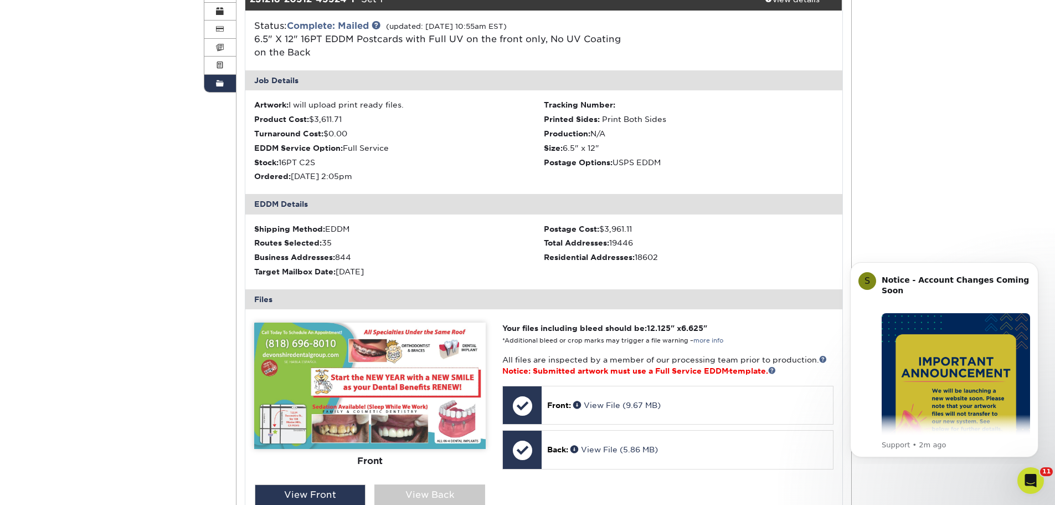
scroll to position [332, 0]
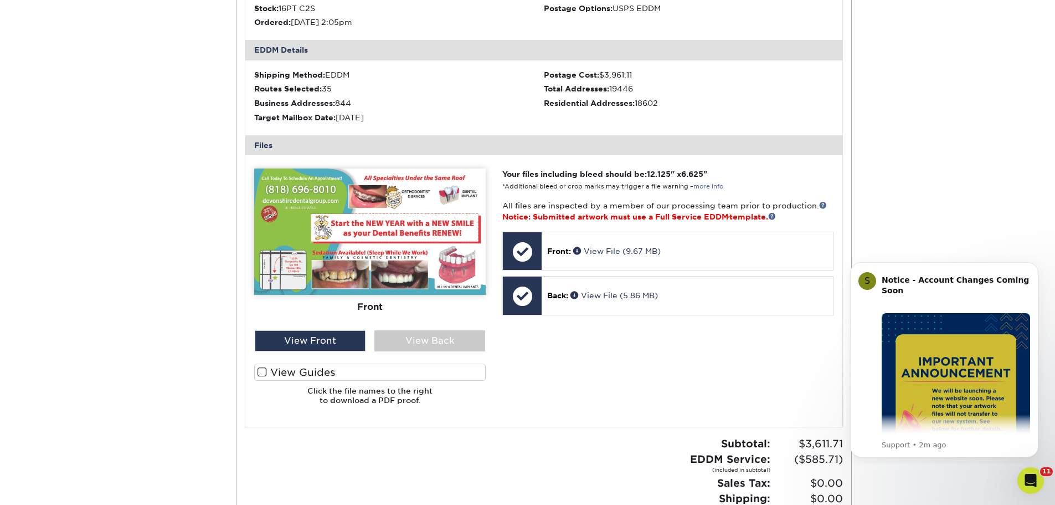
click at [432, 354] on div "Front Back" at bounding box center [370, 290] width 232 height 245
click at [434, 346] on div "View Back" at bounding box center [429, 340] width 111 height 21
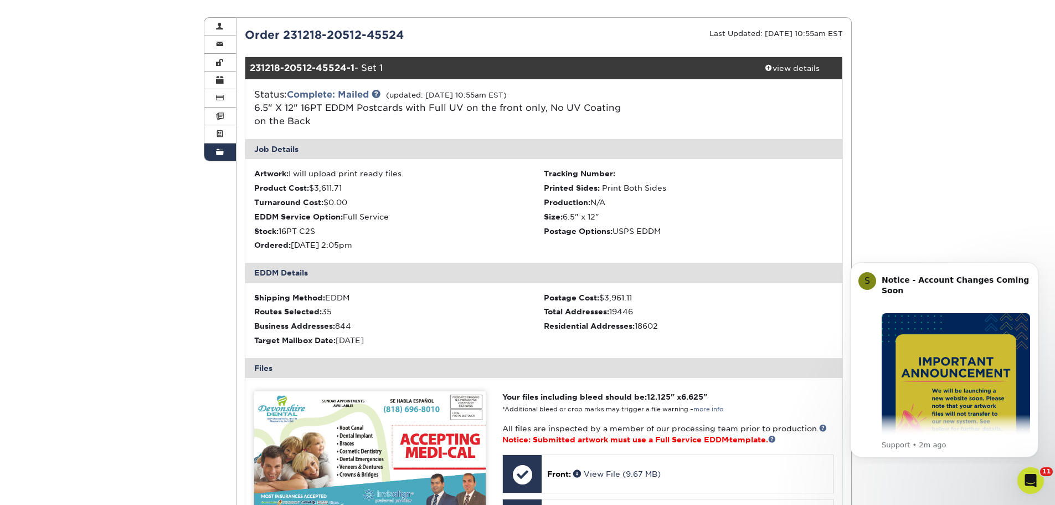
scroll to position [0, 0]
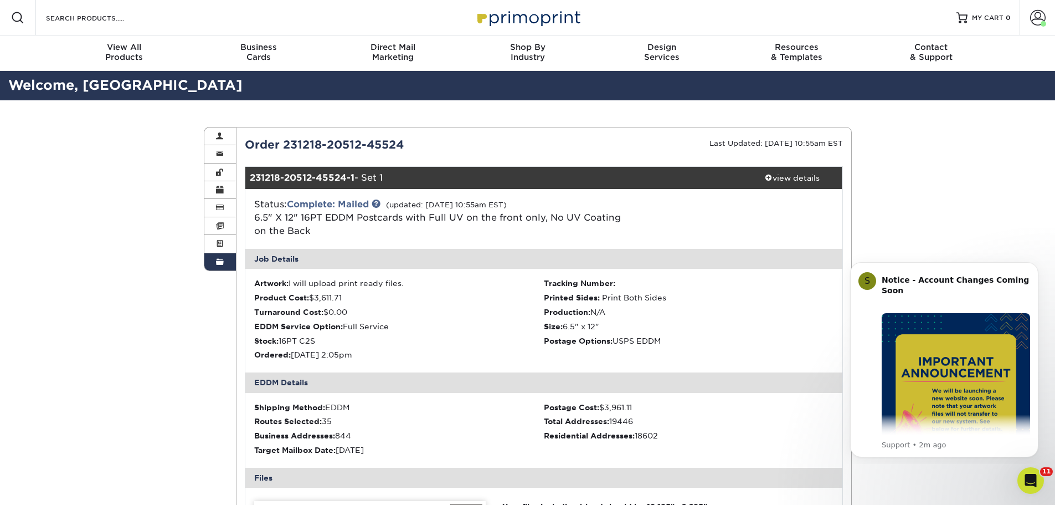
click at [218, 261] on span at bounding box center [220, 262] width 8 height 9
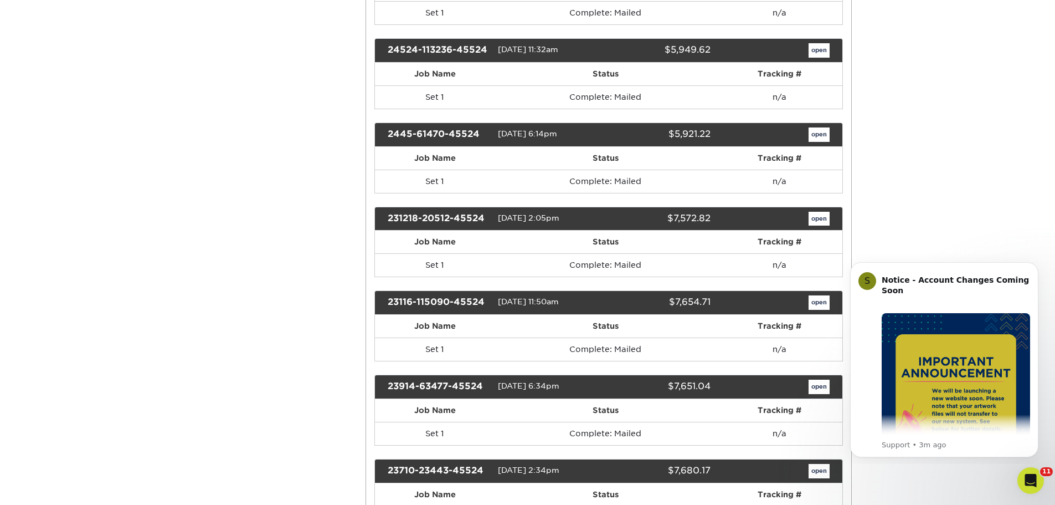
scroll to position [831, 0]
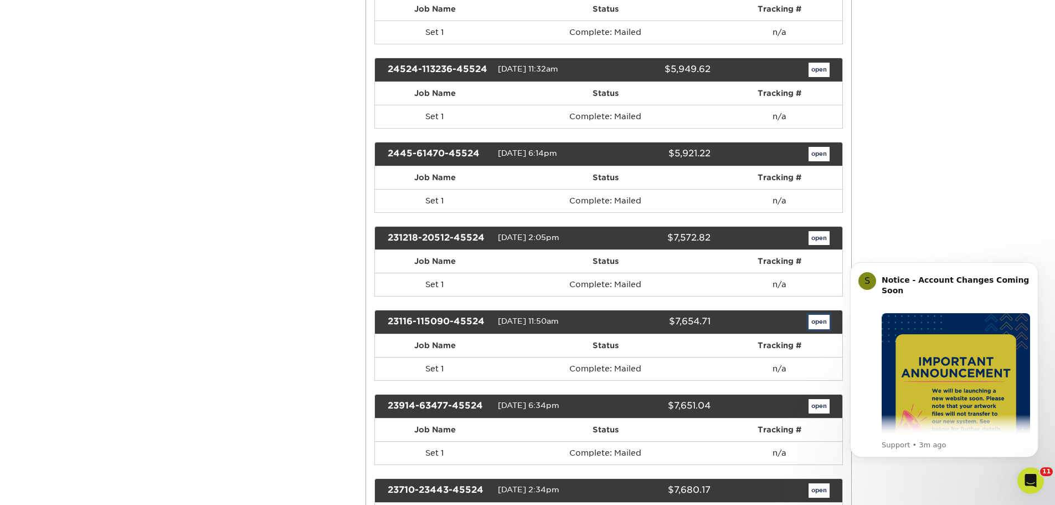
click at [815, 323] on link "open" at bounding box center [819, 322] width 21 height 14
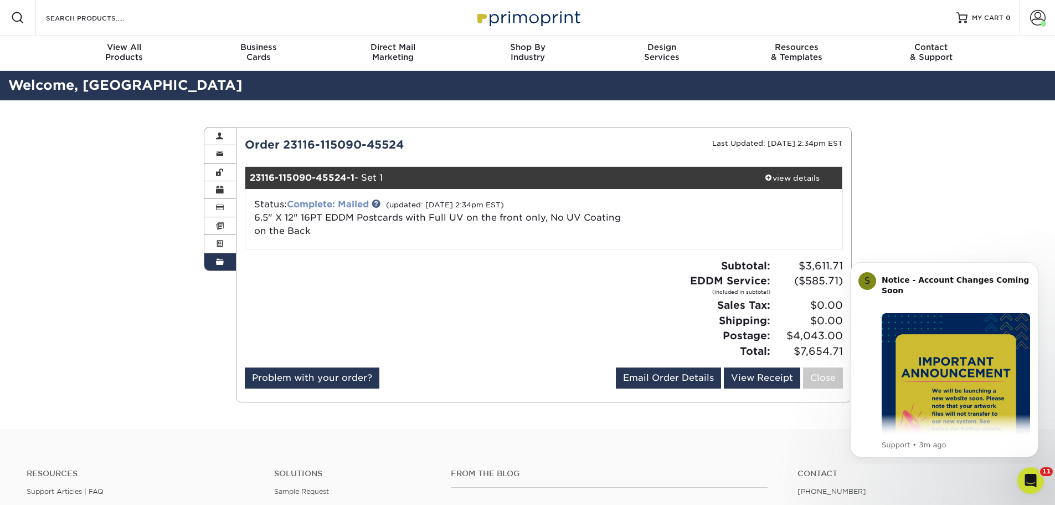
click at [348, 205] on link "Complete: Mailed" at bounding box center [328, 204] width 82 height 11
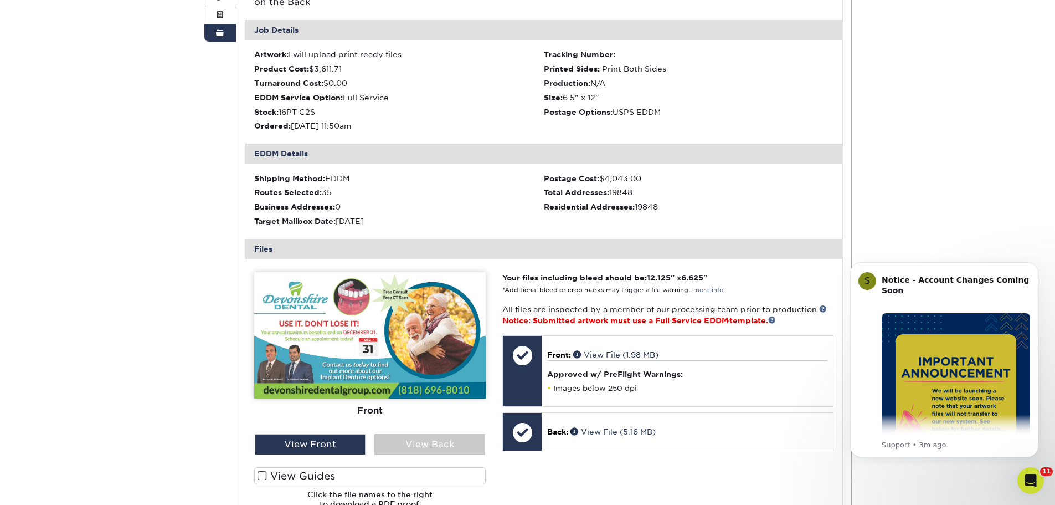
scroll to position [332, 0]
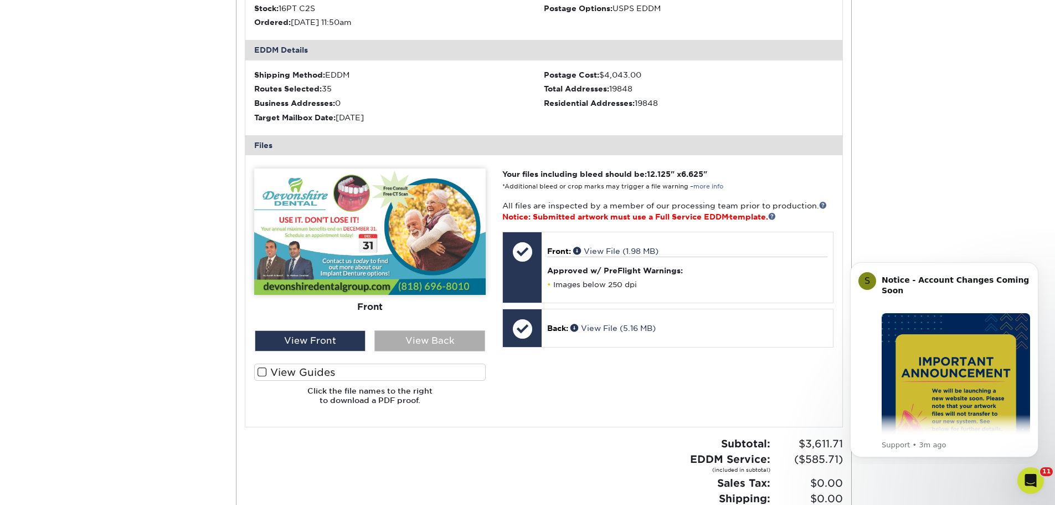
click at [425, 334] on div "View Back" at bounding box center [429, 340] width 111 height 21
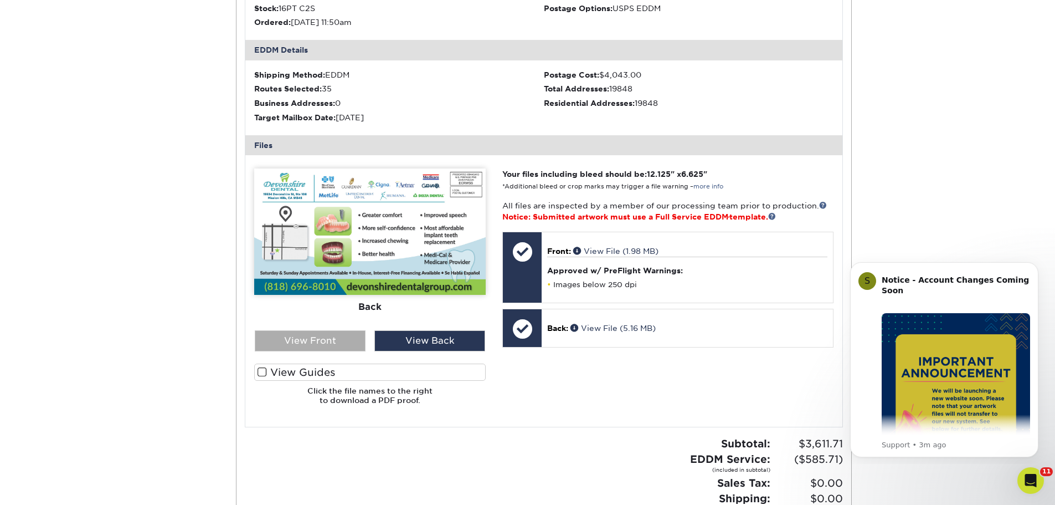
click at [318, 339] on div "View Front" at bounding box center [310, 340] width 111 height 21
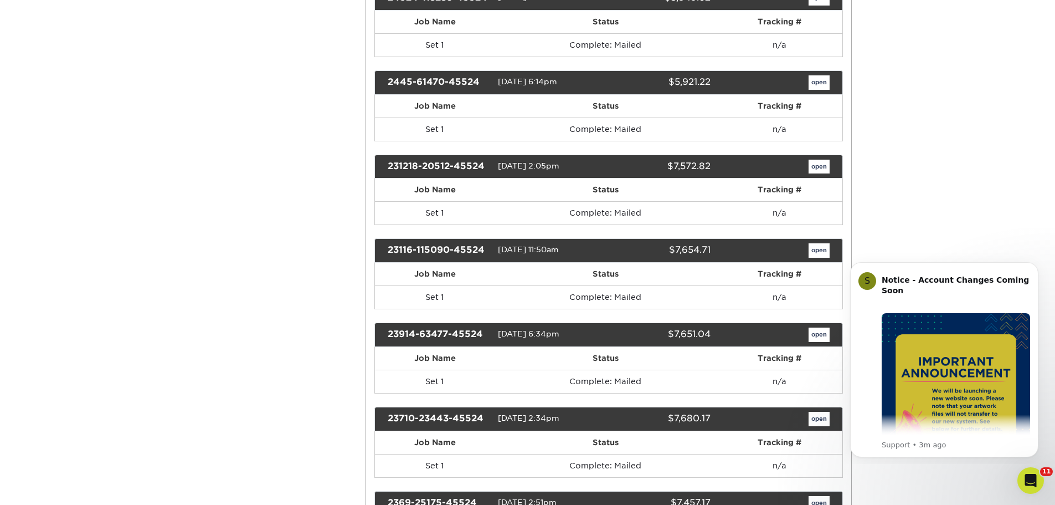
scroll to position [886, 0]
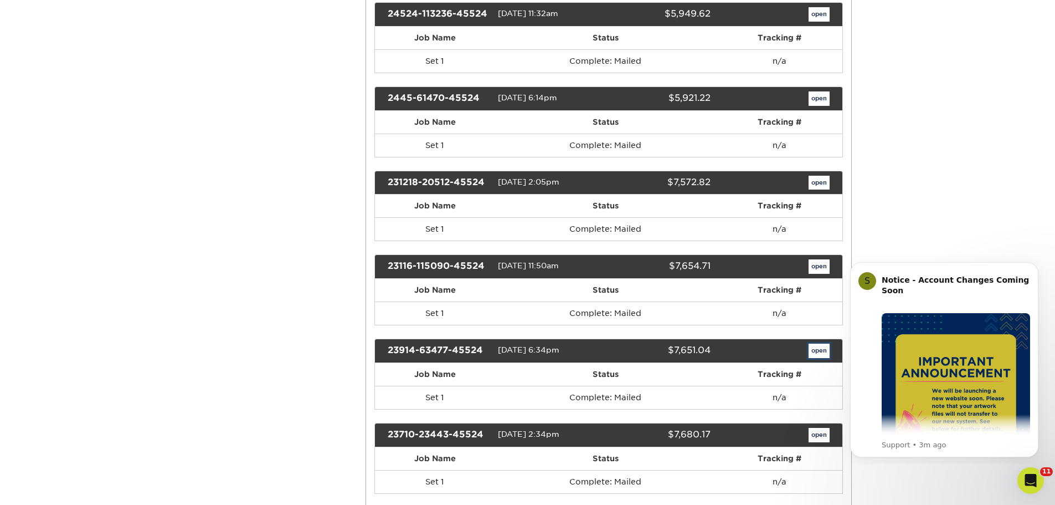
click at [824, 348] on link "open" at bounding box center [819, 350] width 21 height 14
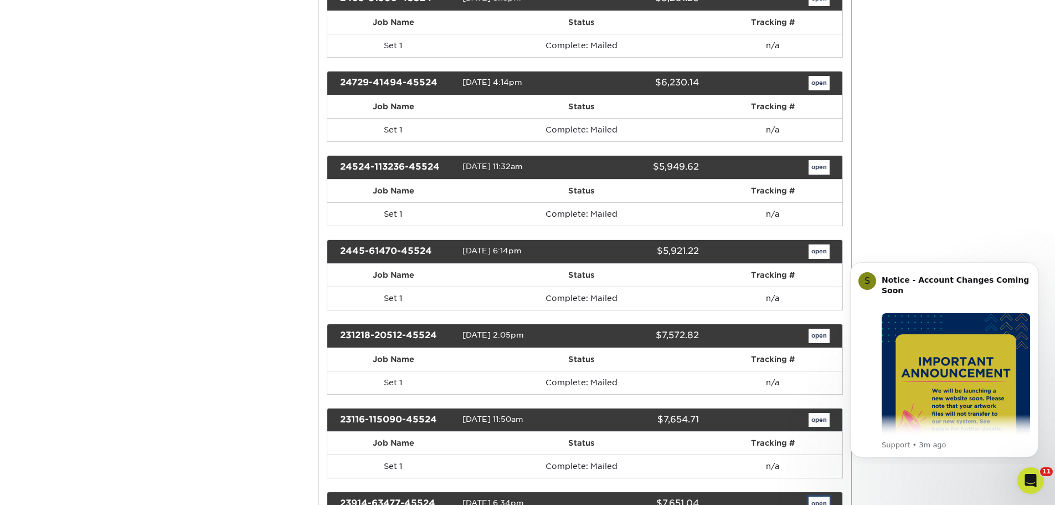
scroll to position [0, 0]
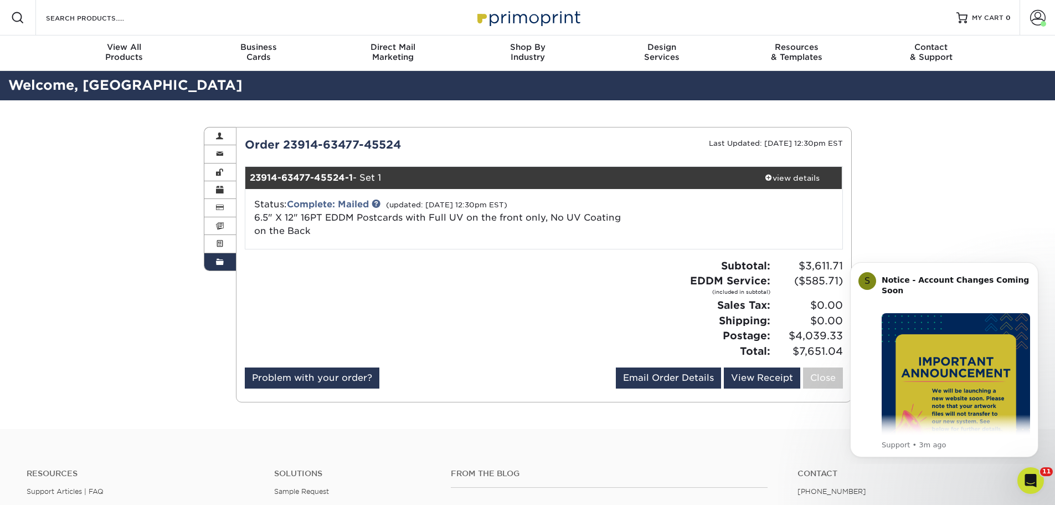
click at [332, 210] on div "Status: Complete: Mailed (updated: [DATE] 12:30pm EST) 6.5" X 12" 16PT EDDM Pos…" at bounding box center [444, 218] width 397 height 40
click at [332, 207] on link "Complete: Mailed" at bounding box center [328, 204] width 82 height 11
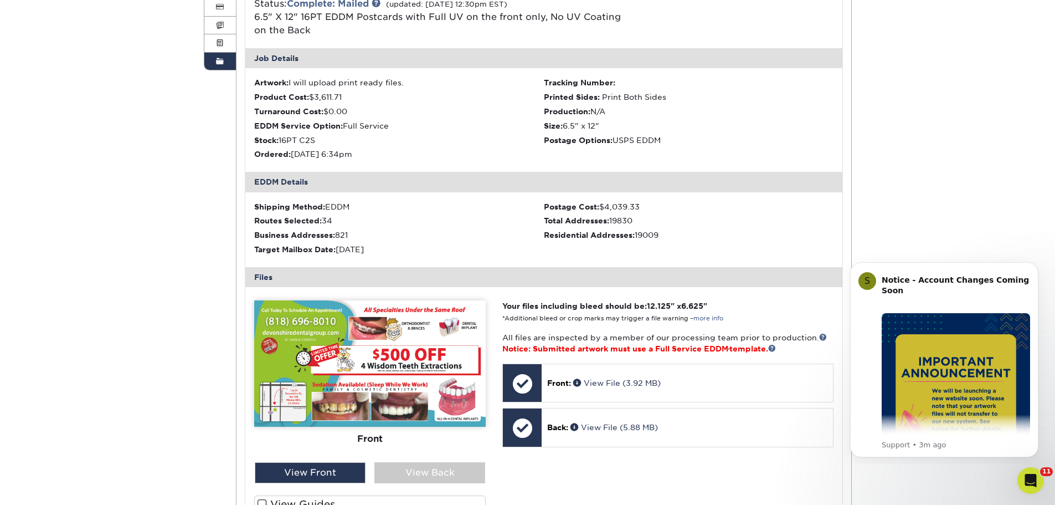
scroll to position [55, 0]
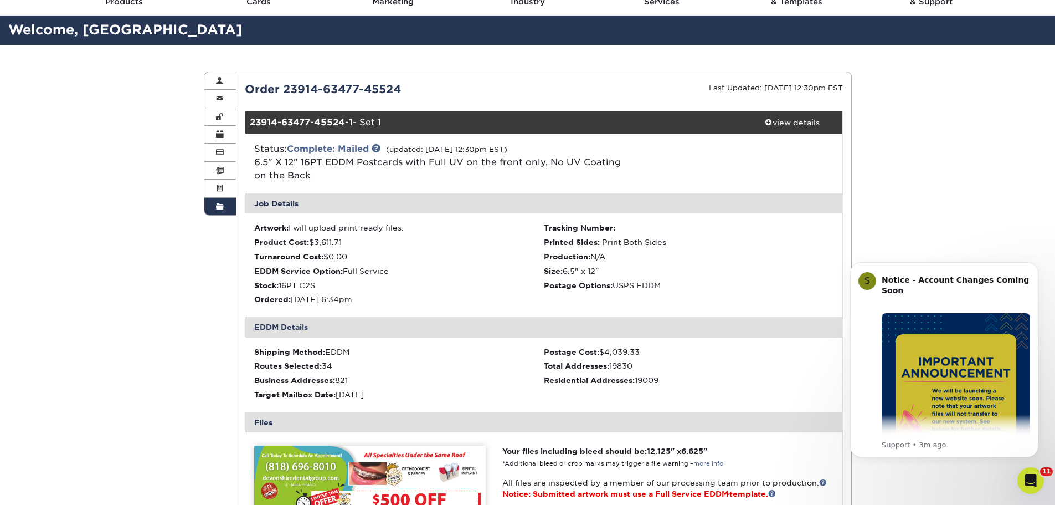
click at [211, 211] on link "Order History" at bounding box center [220, 206] width 32 height 17
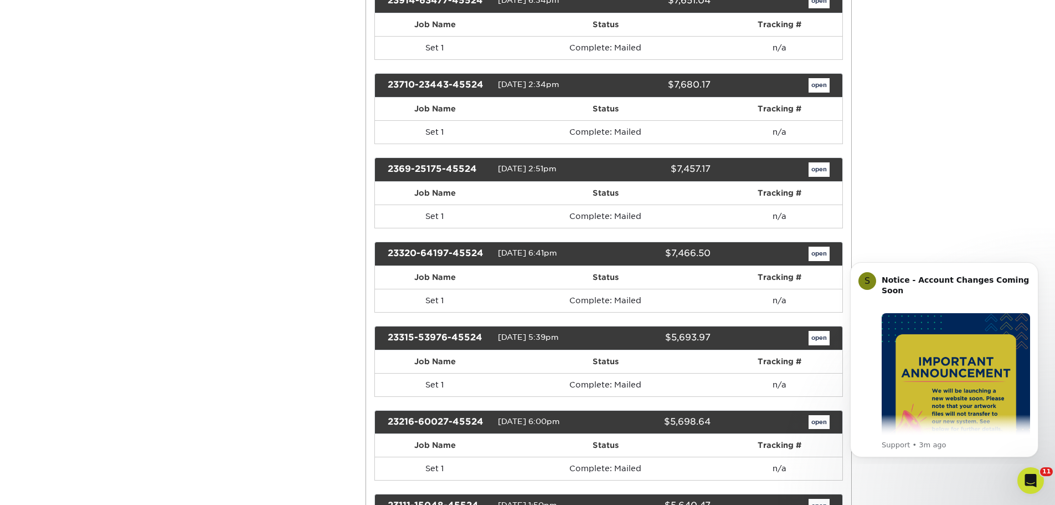
scroll to position [1218, 0]
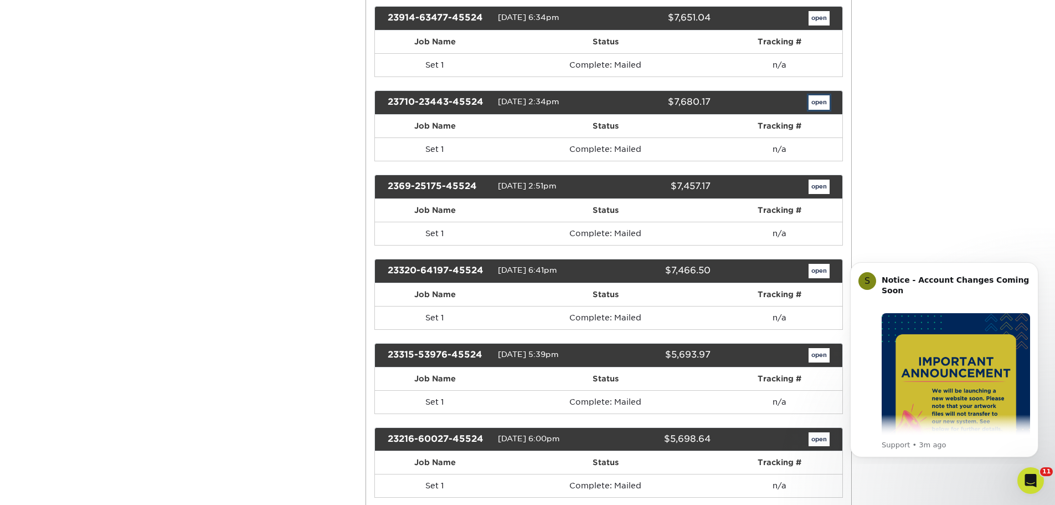
click at [817, 103] on link "open" at bounding box center [819, 102] width 21 height 14
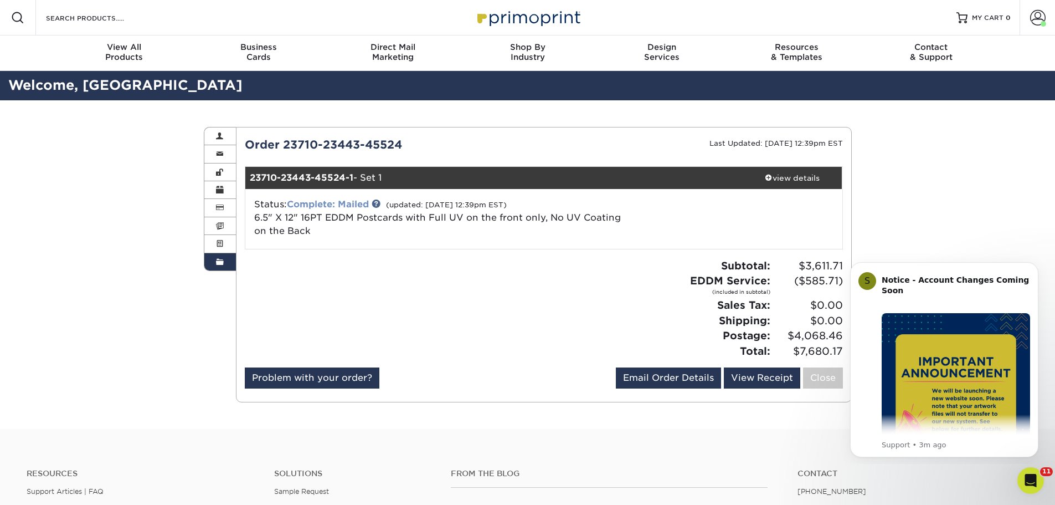
click at [308, 207] on link "Complete: Mailed" at bounding box center [328, 204] width 82 height 11
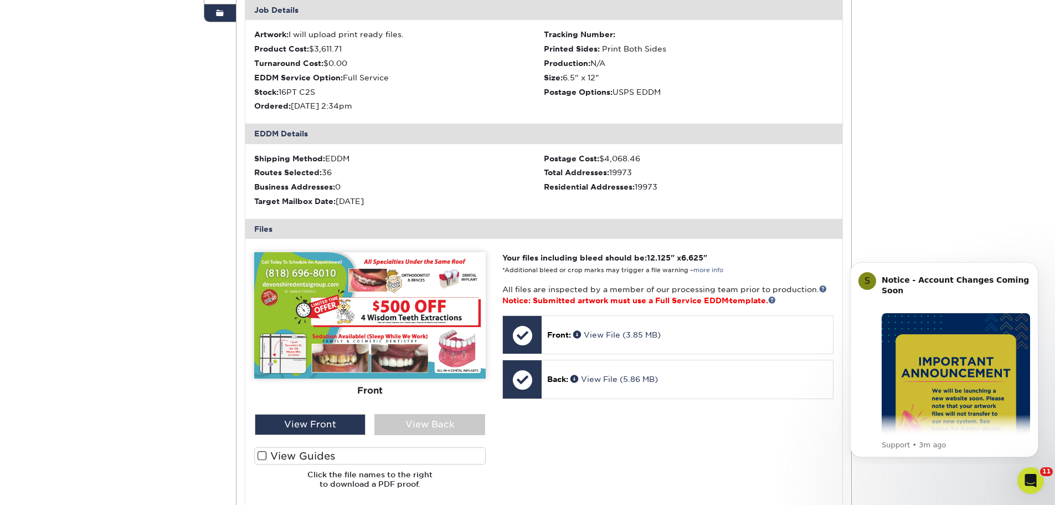
scroll to position [111, 0]
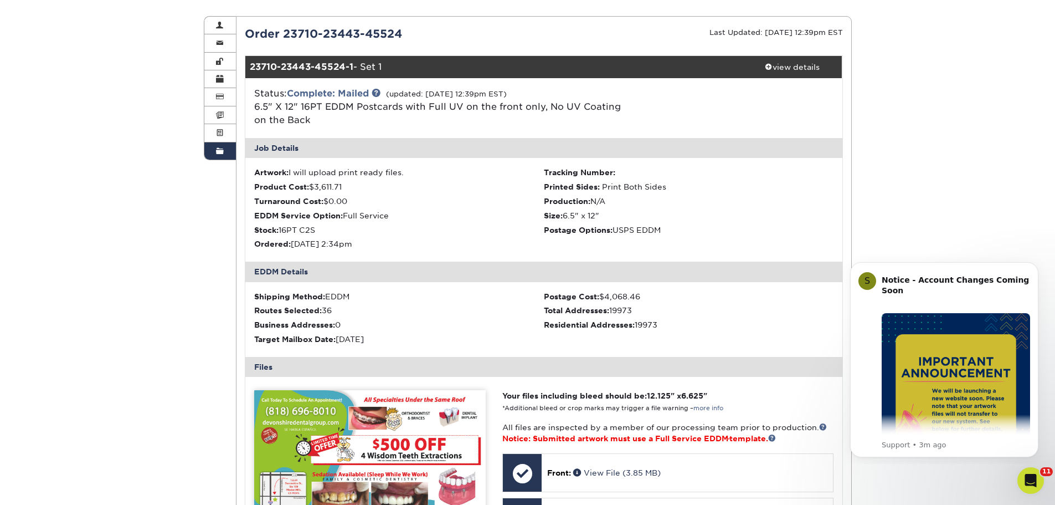
click at [224, 153] on link "Order History" at bounding box center [220, 150] width 32 height 17
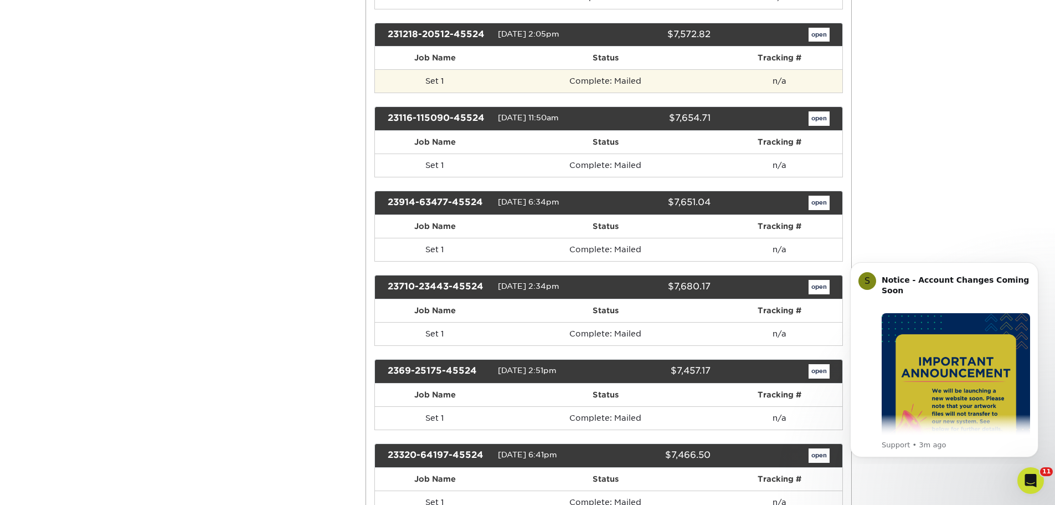
scroll to position [1108, 0]
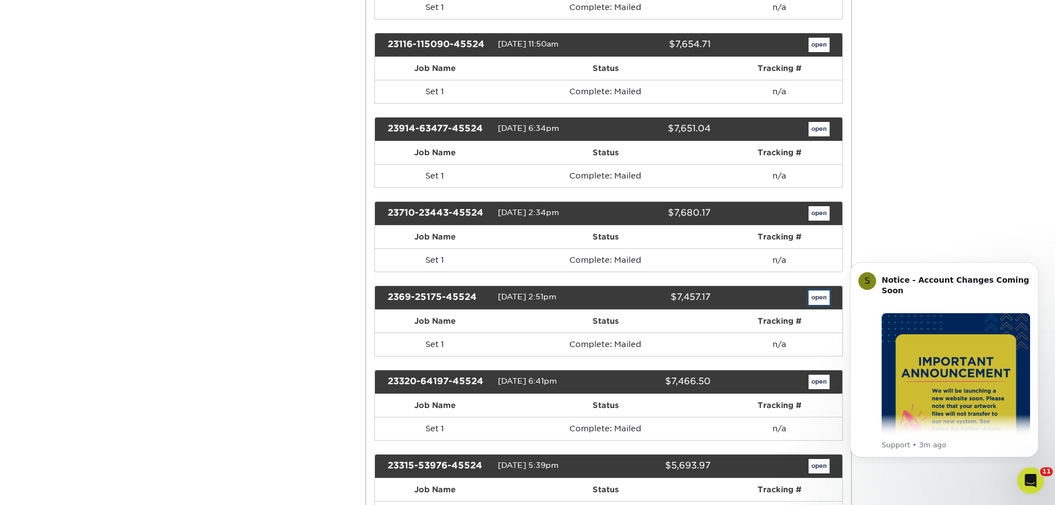
click at [814, 293] on link "open" at bounding box center [819, 297] width 21 height 14
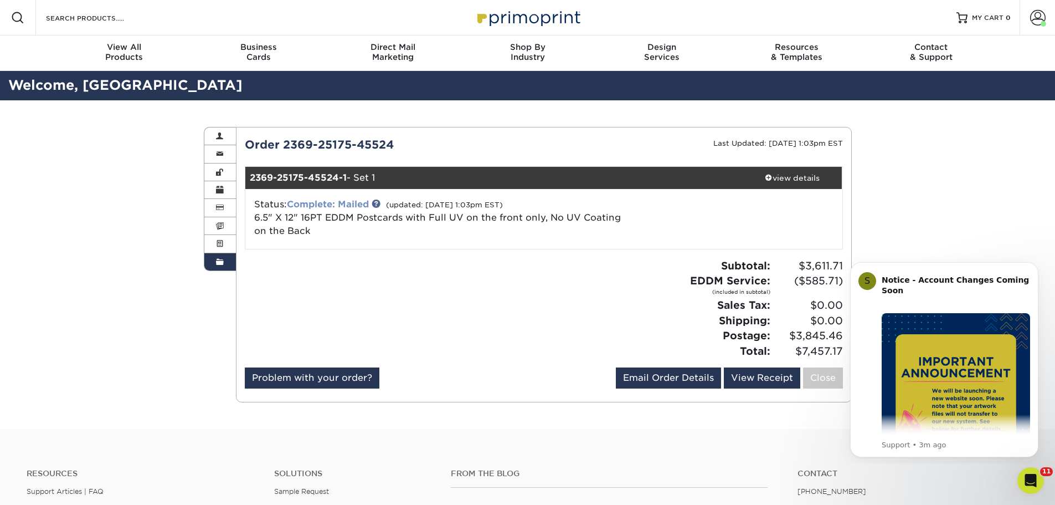
click at [338, 203] on link "Complete: Mailed" at bounding box center [328, 204] width 82 height 11
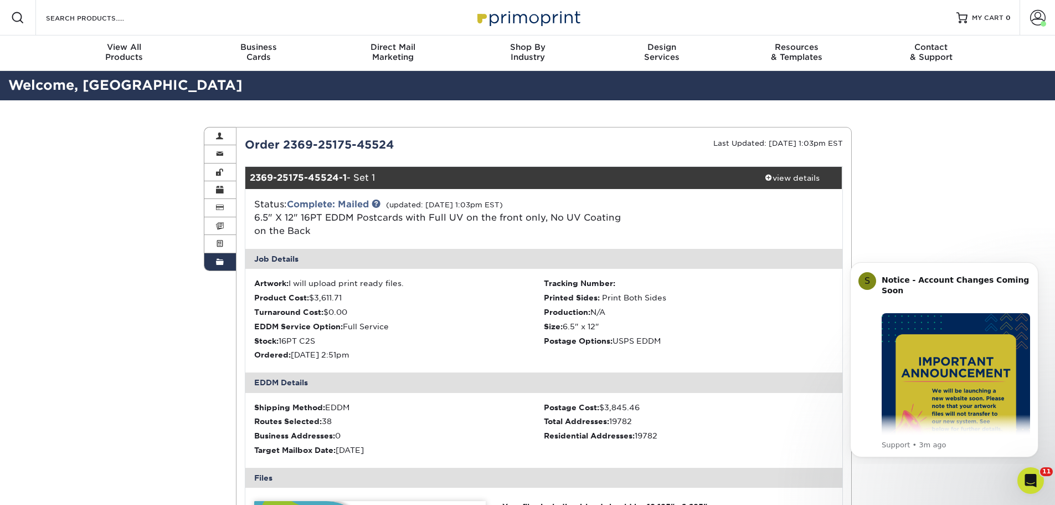
click at [229, 261] on link "Order History" at bounding box center [220, 261] width 32 height 17
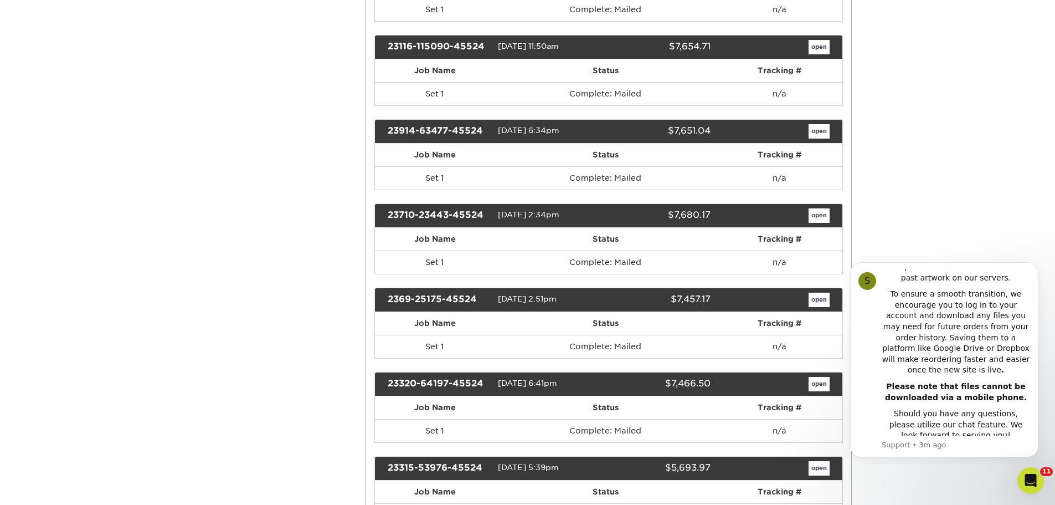
scroll to position [1274, 0]
click at [814, 215] on link "open" at bounding box center [819, 215] width 21 height 14
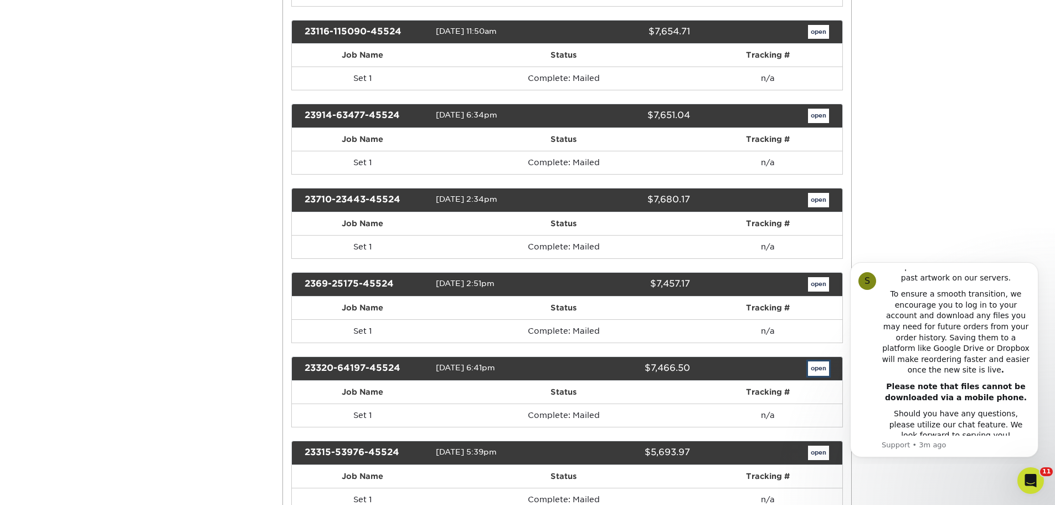
scroll to position [0, 0]
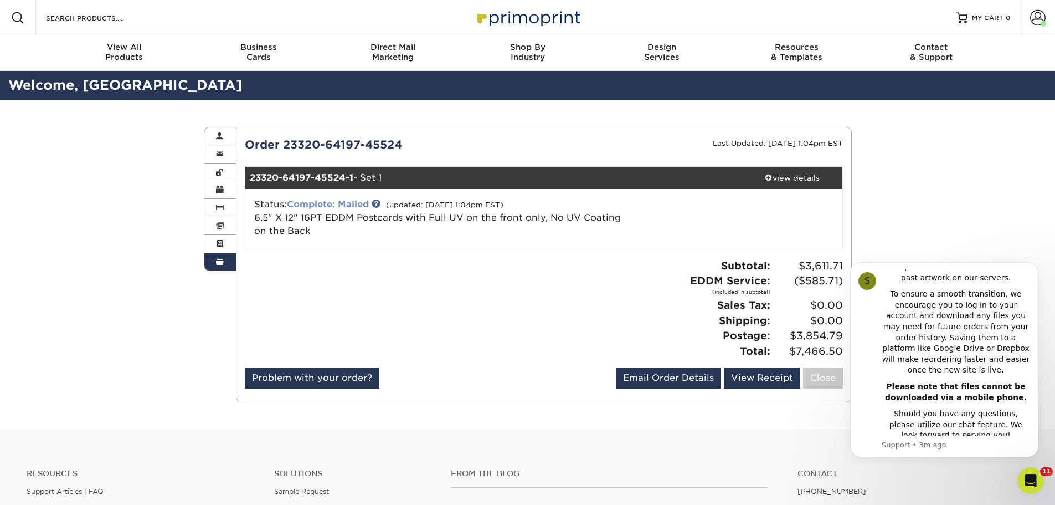
click at [315, 202] on link "Complete: Mailed" at bounding box center [328, 204] width 82 height 11
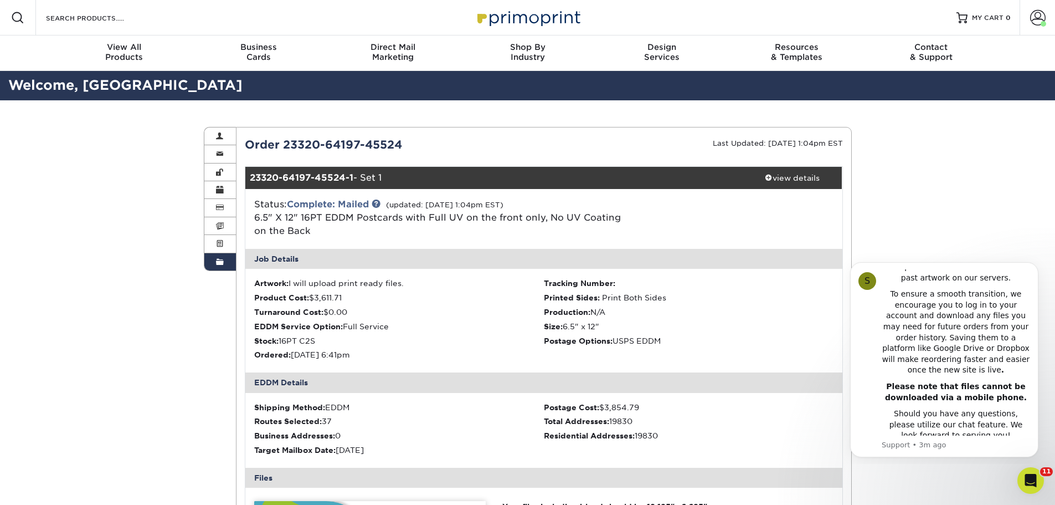
click at [208, 255] on link "Order History" at bounding box center [220, 261] width 32 height 17
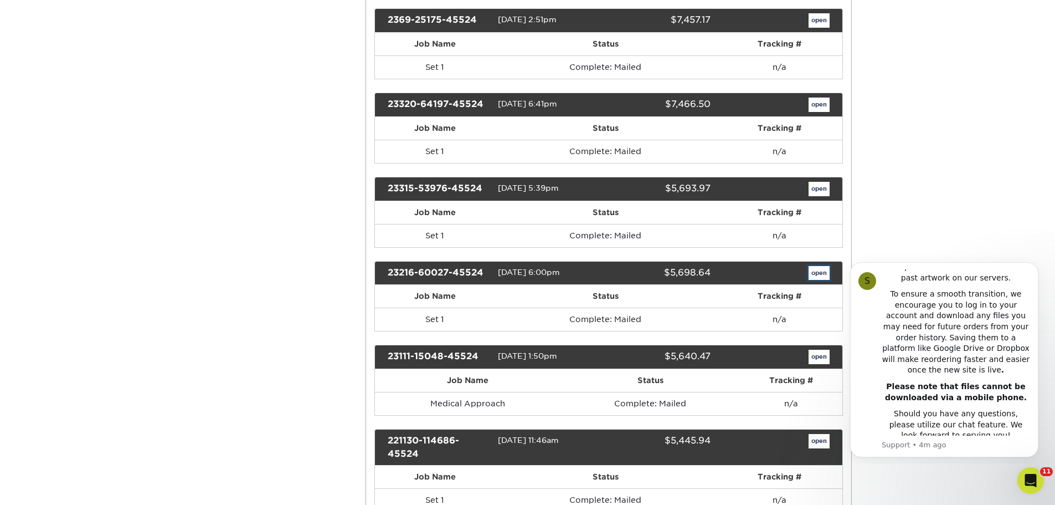
click at [823, 275] on link "open" at bounding box center [819, 273] width 21 height 14
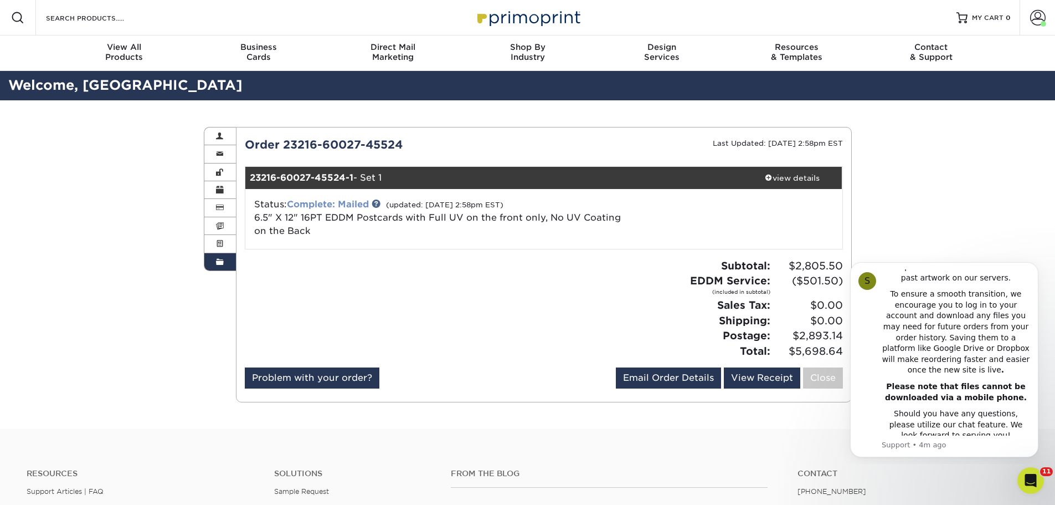
click at [327, 208] on link "Complete: Mailed" at bounding box center [328, 204] width 82 height 11
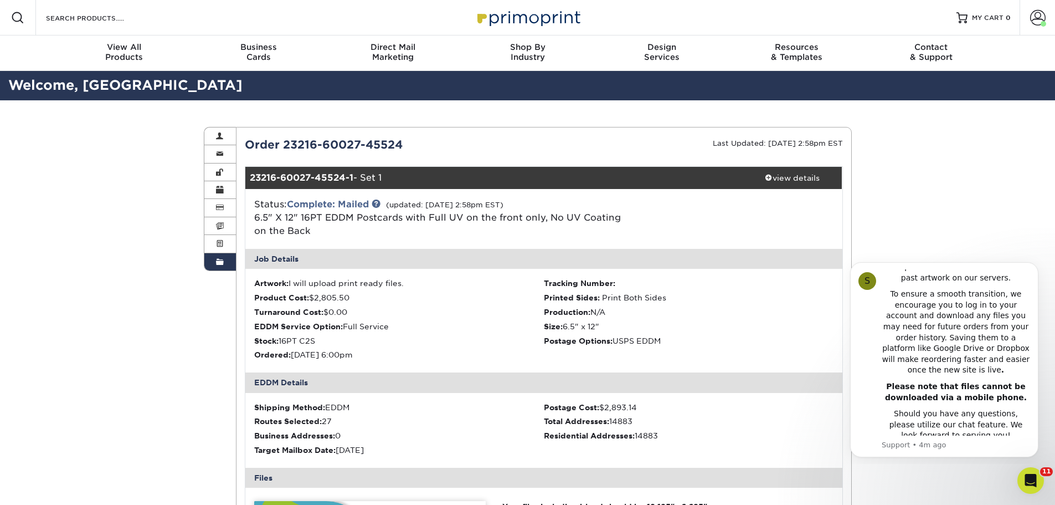
click at [220, 260] on span at bounding box center [220, 262] width 8 height 9
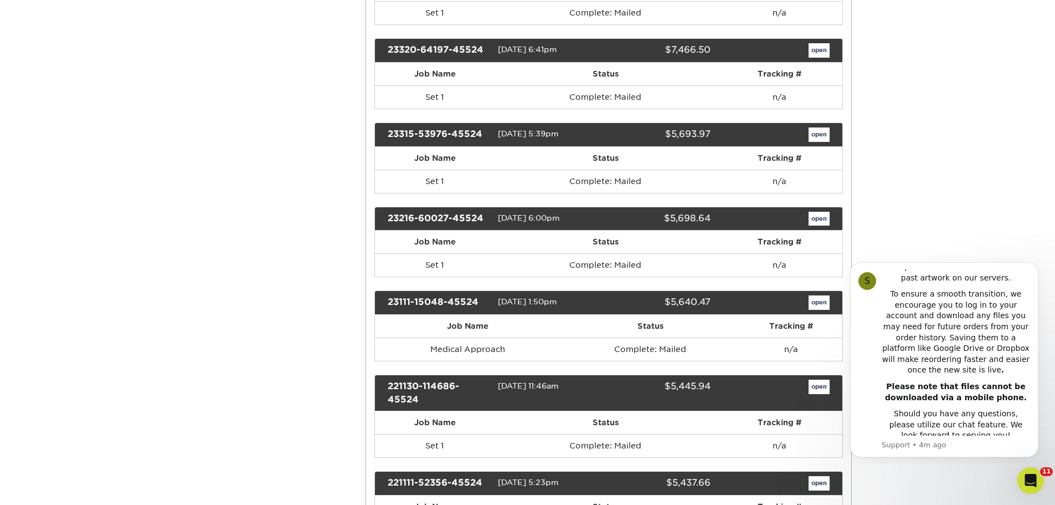
scroll to position [1440, 0]
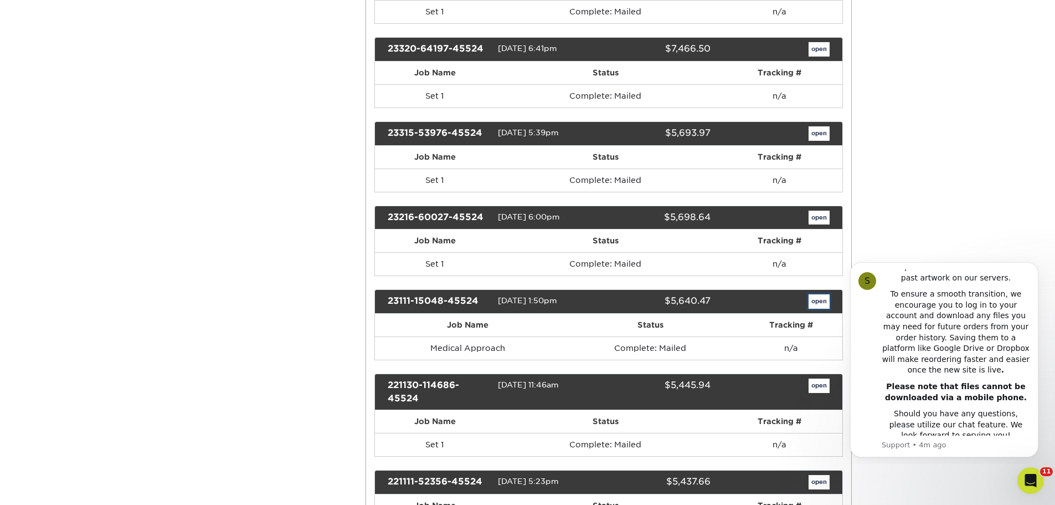
click at [812, 298] on link "open" at bounding box center [819, 301] width 21 height 14
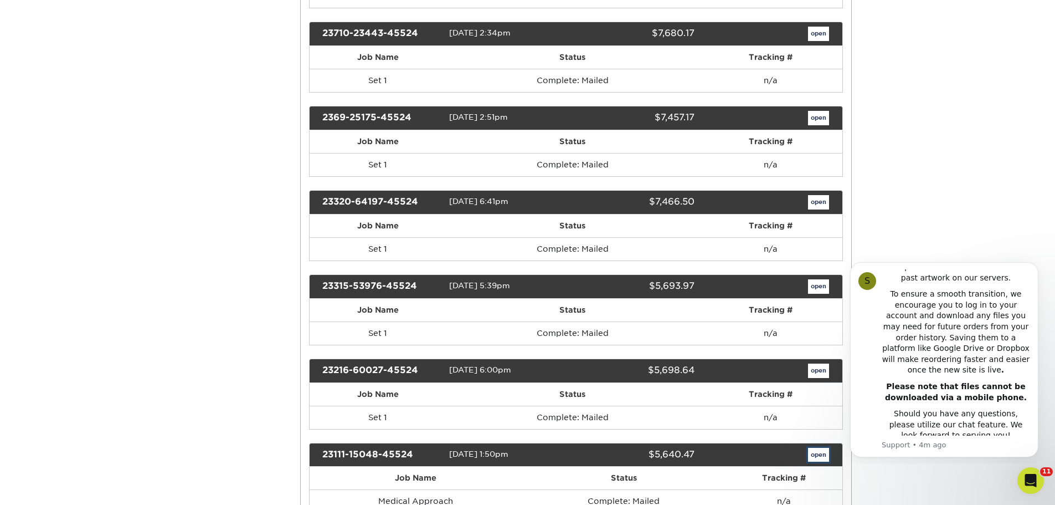
scroll to position [0, 0]
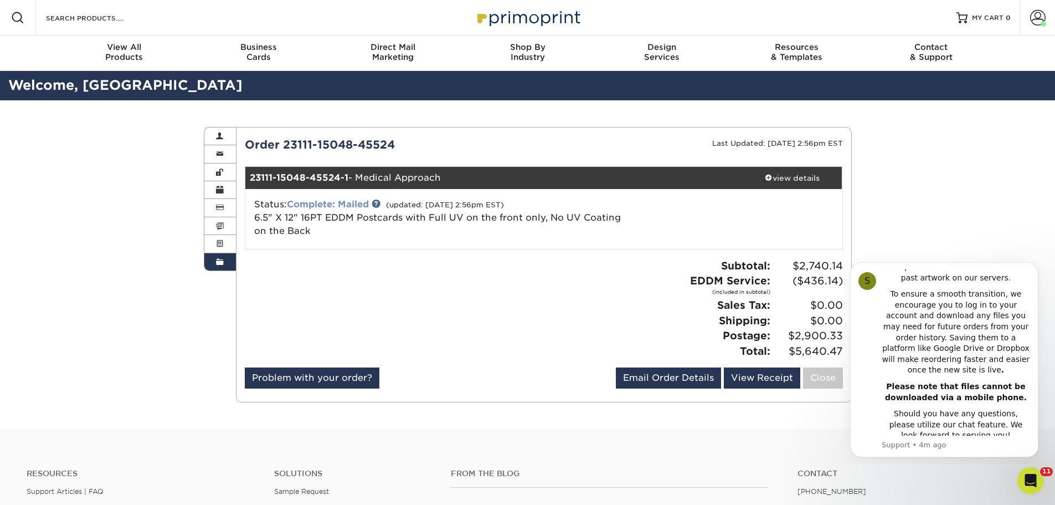
click at [353, 203] on link "Complete: Mailed" at bounding box center [328, 204] width 82 height 11
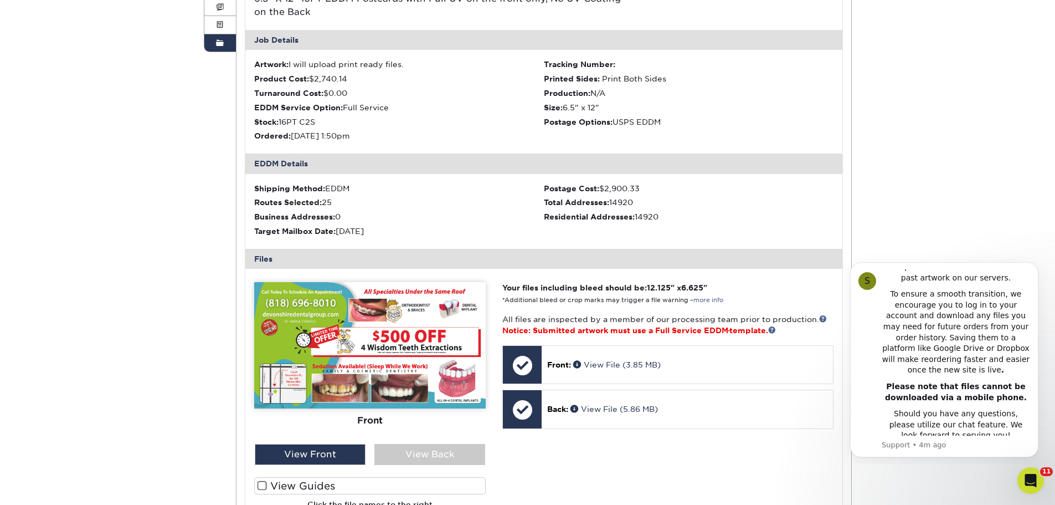
scroll to position [388, 0]
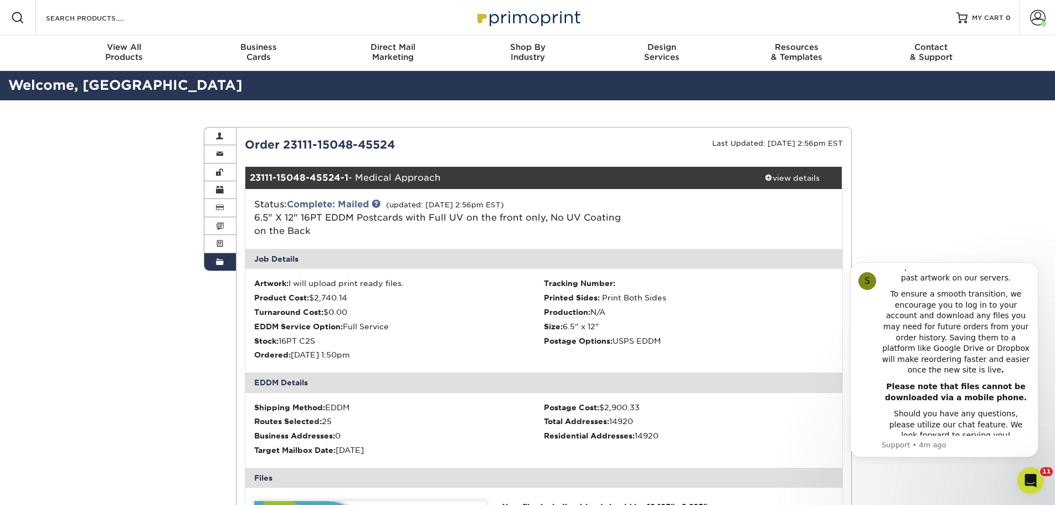
click at [214, 262] on link "Order History" at bounding box center [220, 261] width 32 height 17
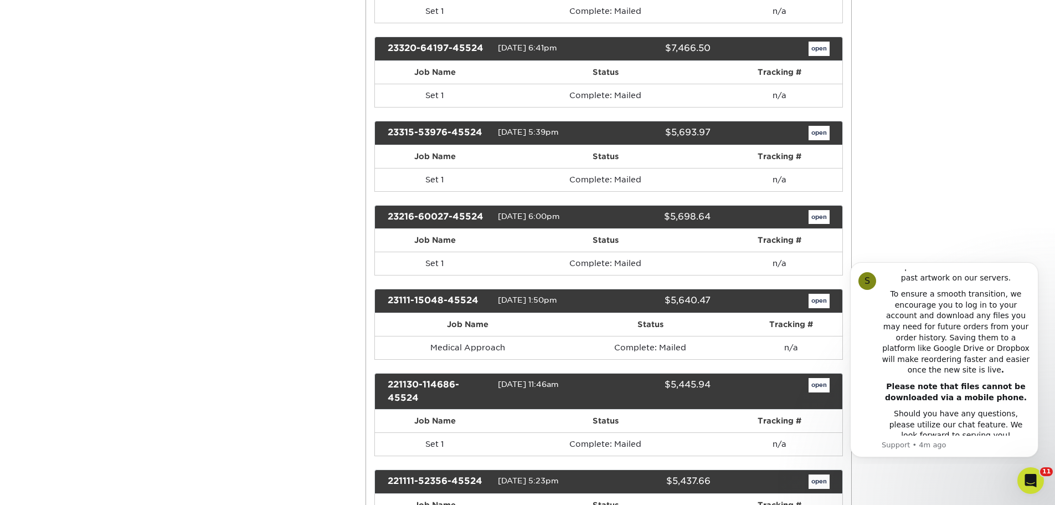
scroll to position [1440, 0]
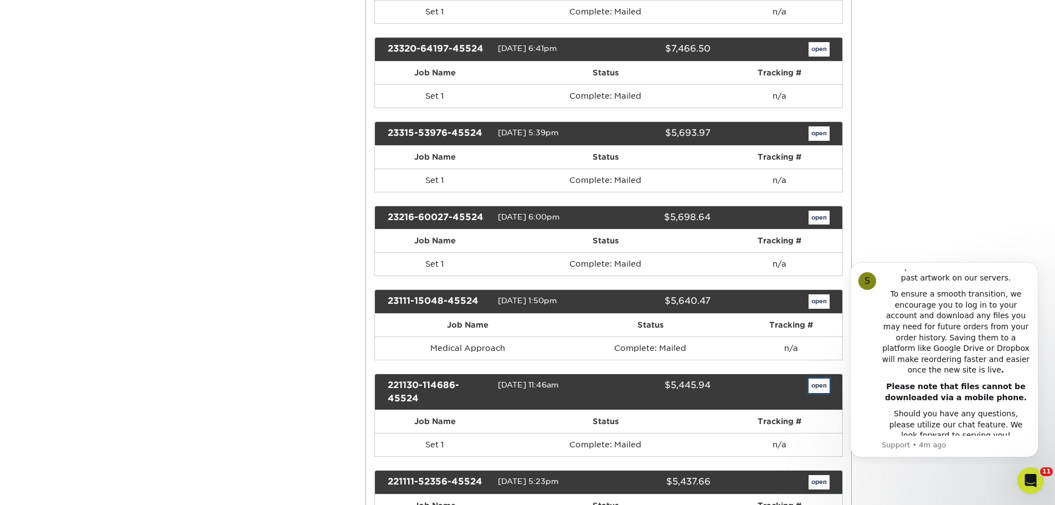
click at [814, 386] on link "open" at bounding box center [819, 385] width 21 height 14
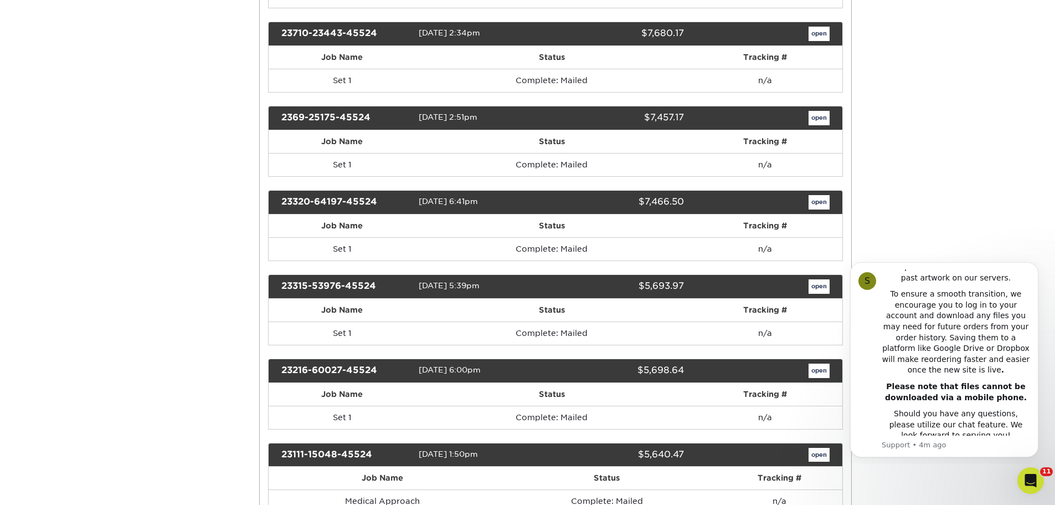
scroll to position [0, 0]
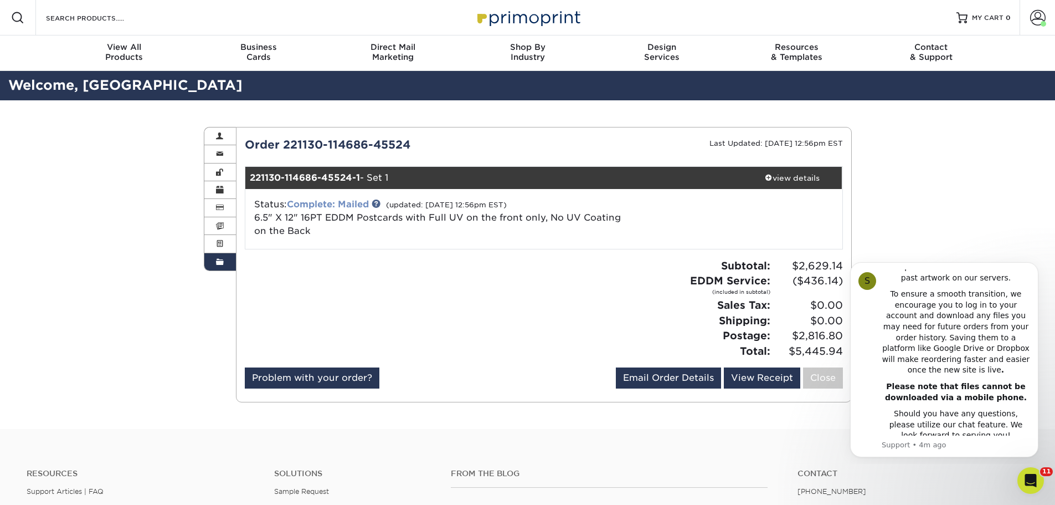
click at [359, 202] on link "Complete: Mailed" at bounding box center [328, 204] width 82 height 11
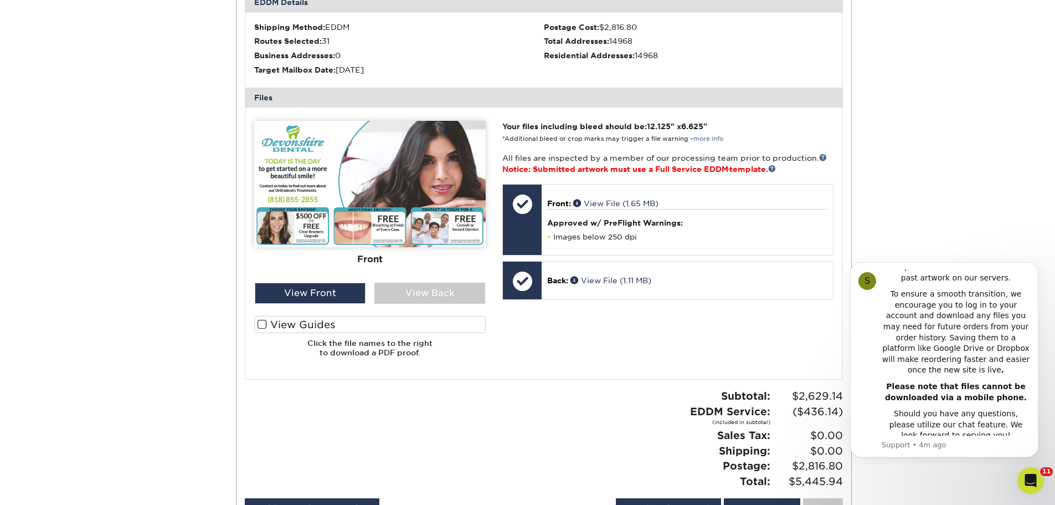
scroll to position [388, 0]
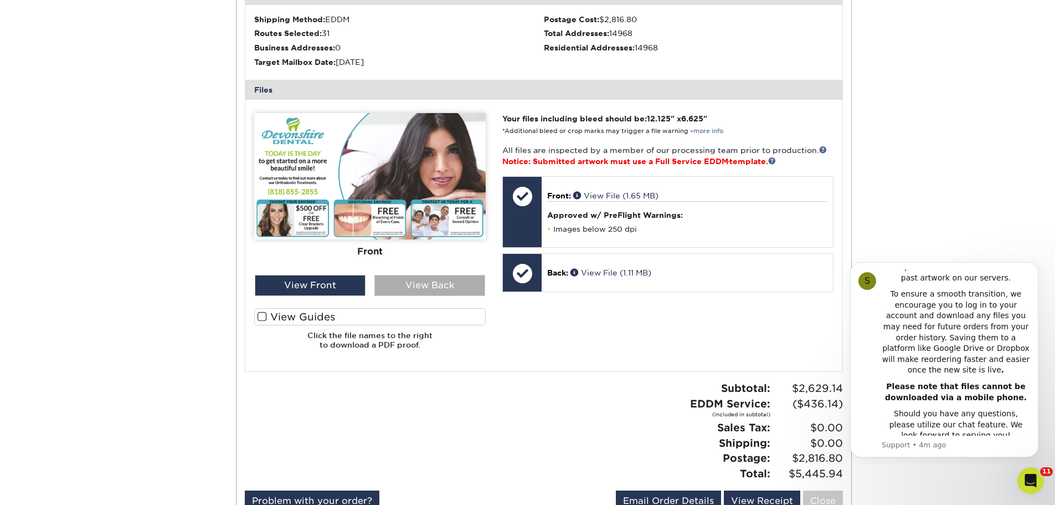
click at [435, 281] on div "View Back" at bounding box center [429, 285] width 111 height 21
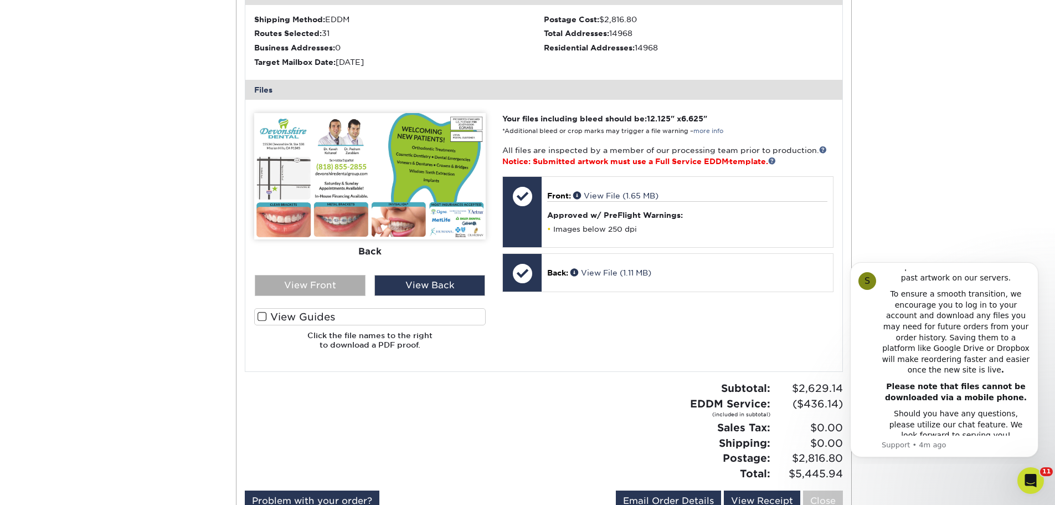
click at [347, 285] on div "View Front" at bounding box center [310, 285] width 111 height 21
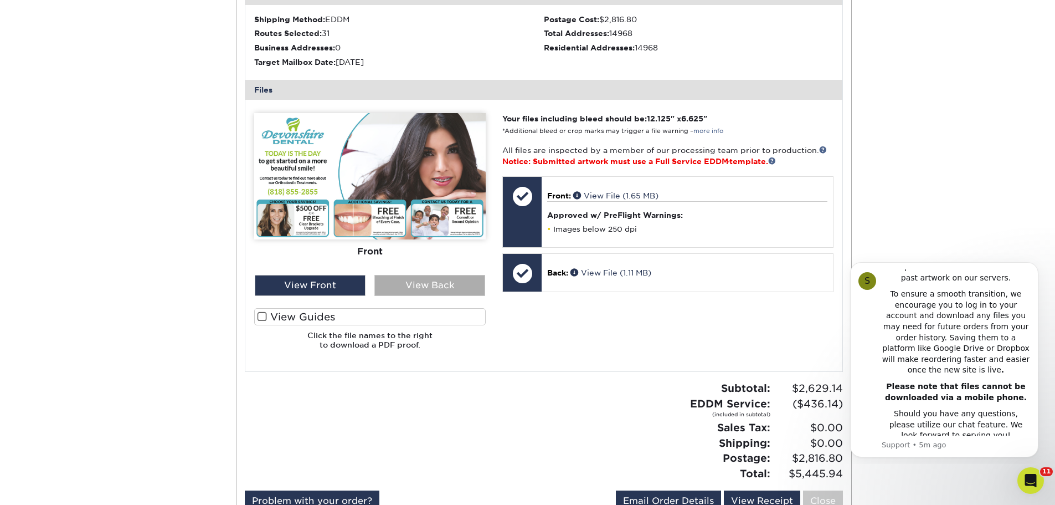
click at [465, 287] on div "View Back" at bounding box center [429, 285] width 111 height 21
